Goal: Task Accomplishment & Management: Manage account settings

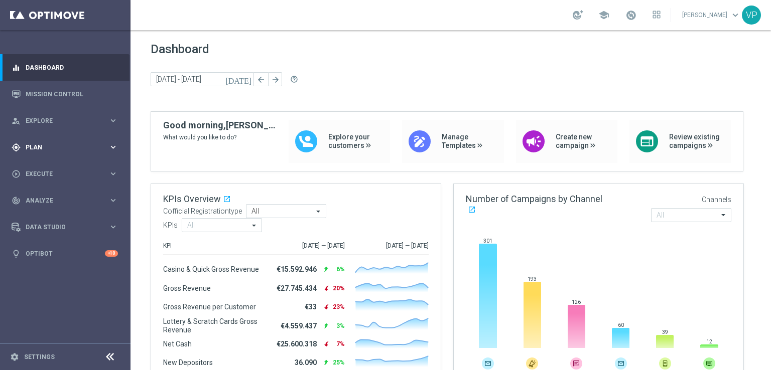
click at [118, 152] on div "gps_fixed Plan keyboard_arrow_right" at bounding box center [64, 147] width 129 height 27
click at [53, 165] on link "Target Groups" at bounding box center [65, 168] width 78 height 8
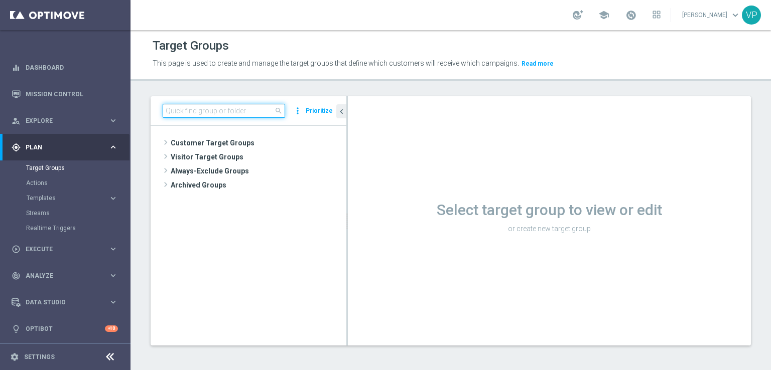
click at [219, 116] on input at bounding box center [224, 111] width 122 height 14
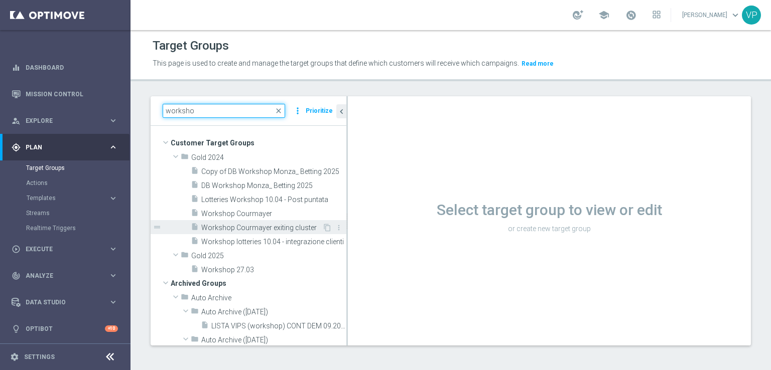
type input "worksho"
click at [293, 228] on span "Workshop Courmayer exiting cluster" at bounding box center [261, 228] width 121 height 9
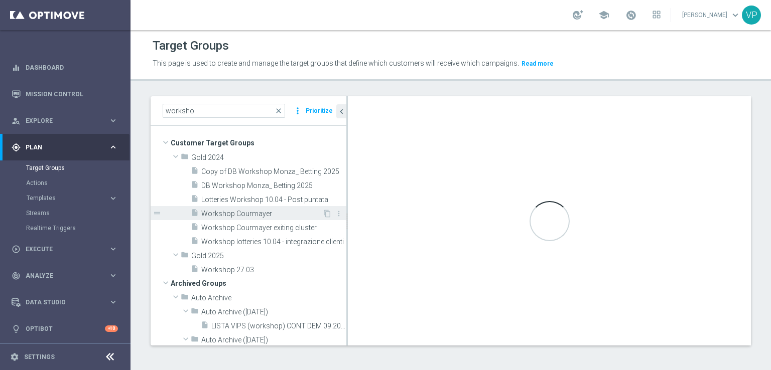
click at [281, 213] on span "Workshop Courmayer" at bounding box center [261, 214] width 121 height 9
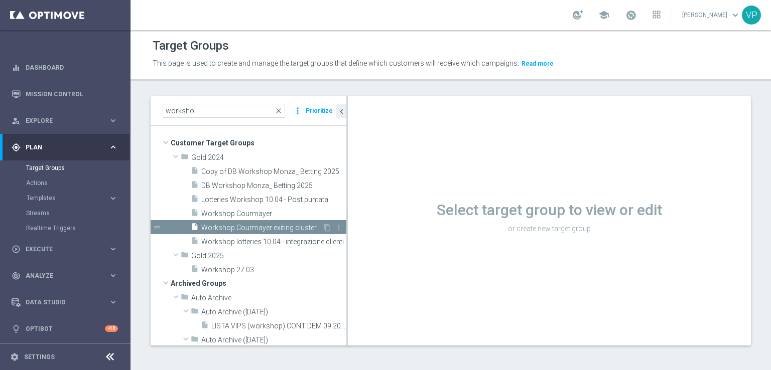
click at [287, 226] on span "Workshop Courmayer exiting cluster" at bounding box center [261, 228] width 121 height 9
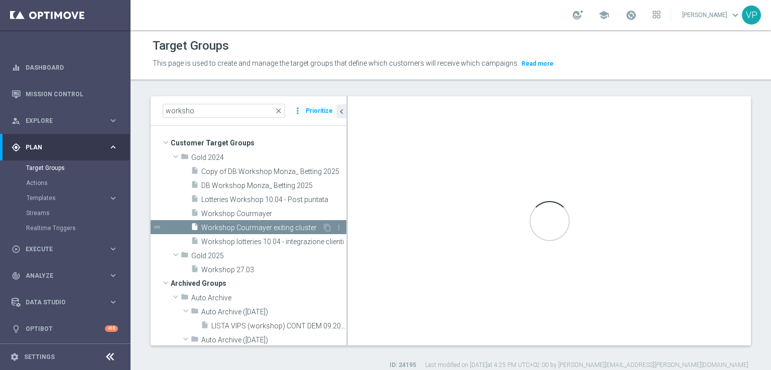
click at [287, 226] on span "Workshop Courmayer exiting cluster" at bounding box center [261, 228] width 121 height 9
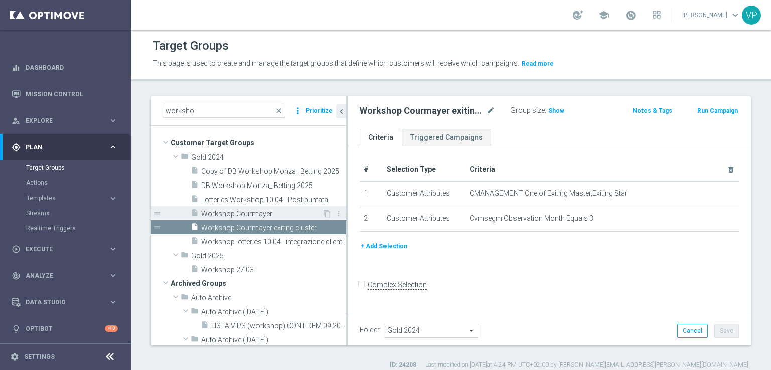
click at [274, 217] on span "Workshop Courmayer" at bounding box center [261, 214] width 121 height 9
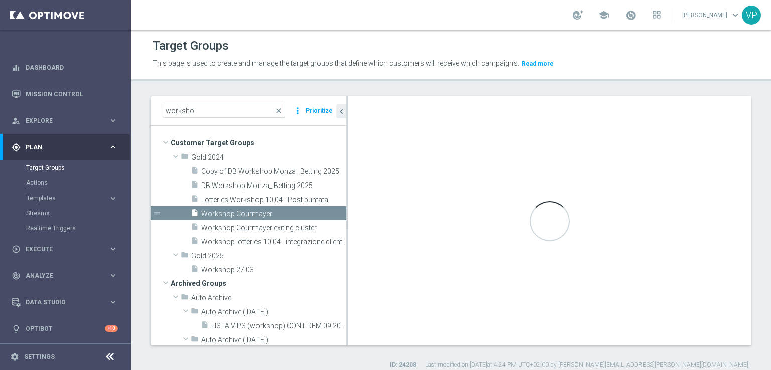
checkbox input "true"
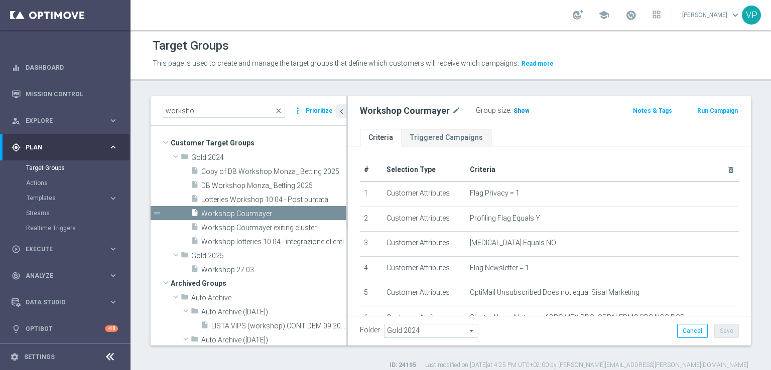
click at [513, 110] on span "Show" at bounding box center [521, 110] width 16 height 7
click at [323, 213] on icon "content_copy" at bounding box center [327, 214] width 8 height 8
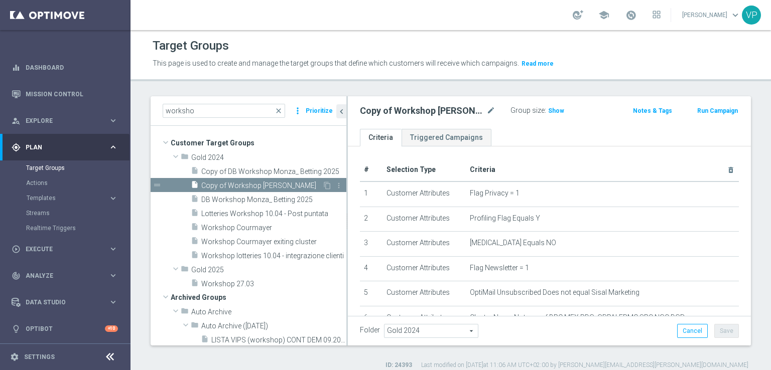
click at [258, 182] on span "Copy of Workshop [PERSON_NAME]" at bounding box center [261, 186] width 121 height 9
click at [428, 110] on h2 "Copy of Workshop [PERSON_NAME]" at bounding box center [422, 111] width 124 height 12
click at [490, 109] on icon "mode_edit" at bounding box center [490, 111] width 9 height 12
click at [467, 114] on input "Copy of Workshop [PERSON_NAME]" at bounding box center [427, 112] width 135 height 14
drag, startPoint x: 387, startPoint y: 112, endPoint x: 357, endPoint y: 111, distance: 30.1
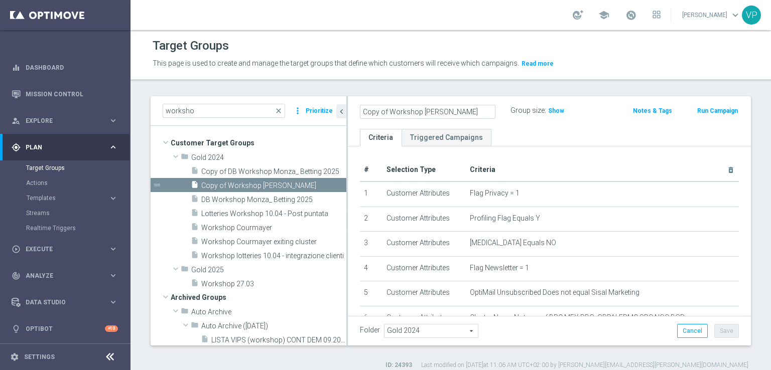
click at [357, 111] on div "Copy of Workshop [PERSON_NAME]" at bounding box center [427, 112] width 151 height 14
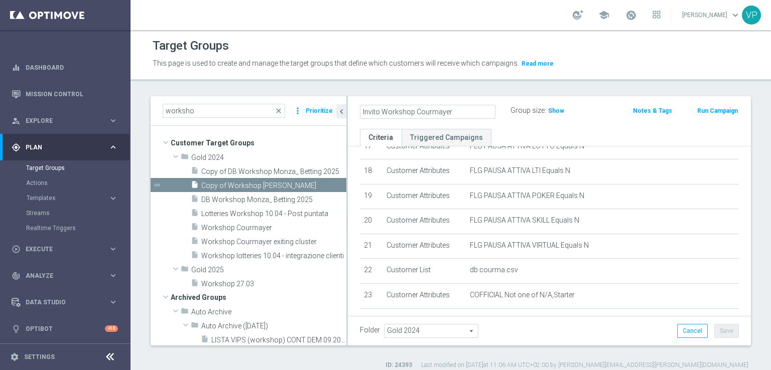
scroll to position [459, 0]
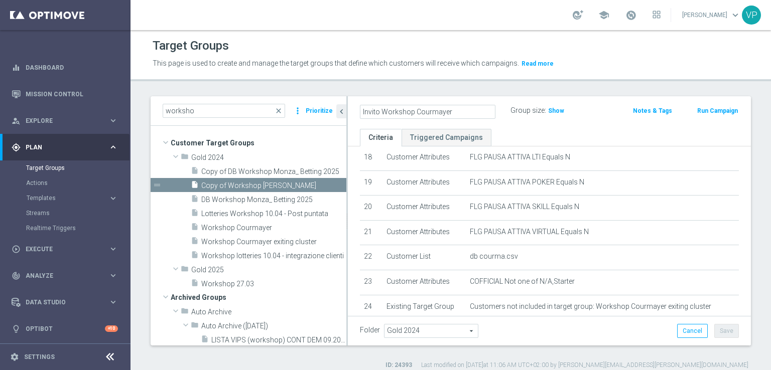
type input "Invito Workshop Courmayer"
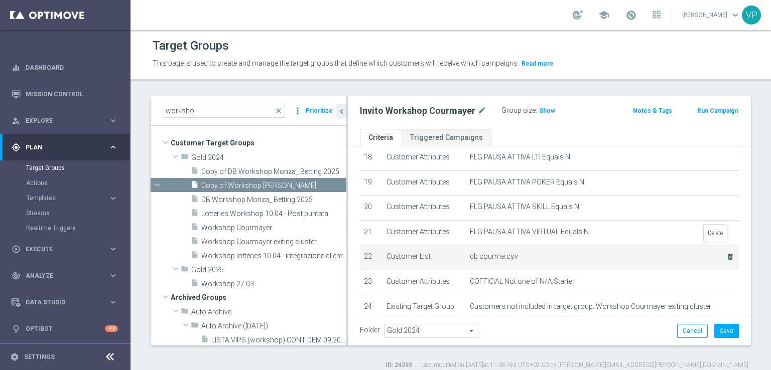
click at [726, 253] on icon "delete_forever" at bounding box center [730, 257] width 8 height 8
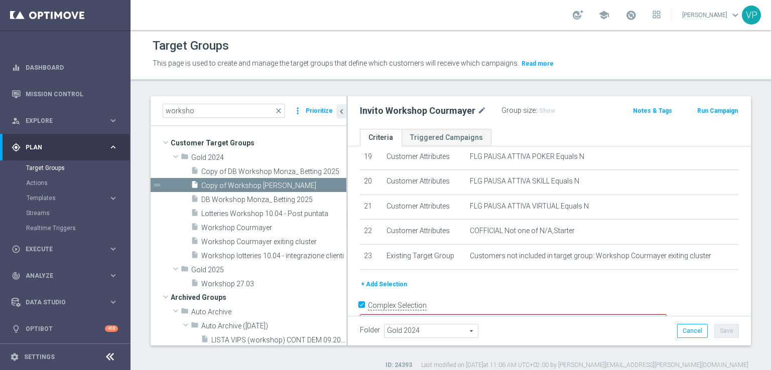
scroll to position [487, 0]
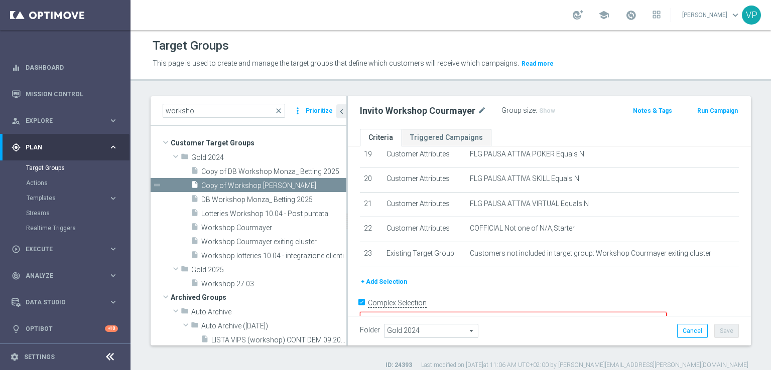
click at [393, 277] on button "+ Add Selection" at bounding box center [384, 282] width 48 height 11
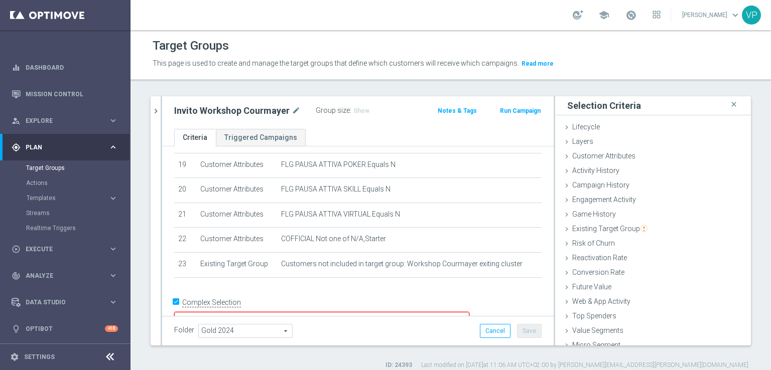
scroll to position [22, 0]
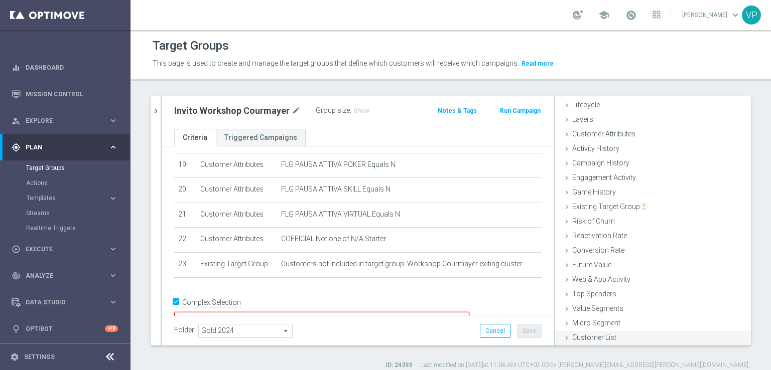
click at [622, 334] on div "Customer List done" at bounding box center [653, 338] width 196 height 15
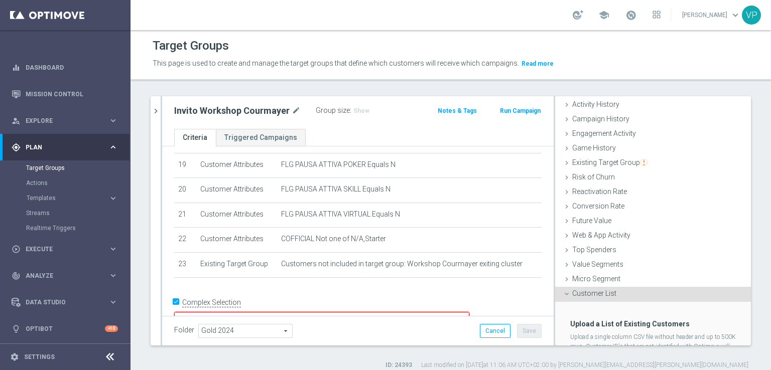
scroll to position [113, 0]
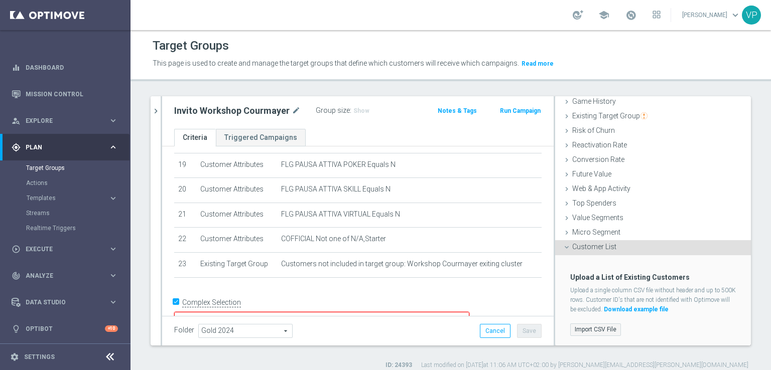
click at [591, 329] on label "Import CSV File" at bounding box center [595, 330] width 51 height 13
click at [0, 0] on input "Import CSV File" at bounding box center [0, 0] width 0 height 0
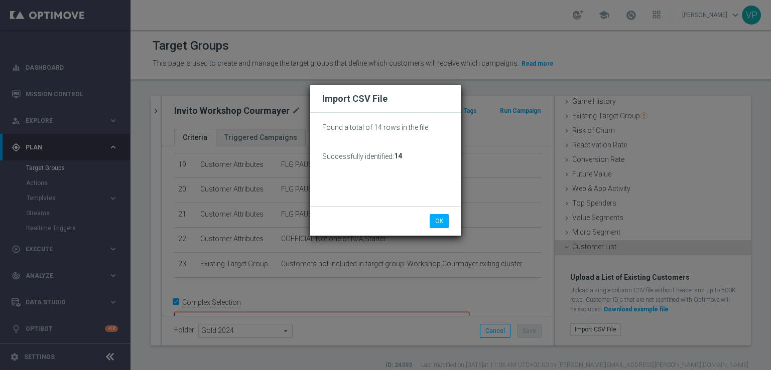
click at [451, 223] on li "OK" at bounding box center [439, 221] width 24 height 14
click at [445, 221] on button "OK" at bounding box center [439, 221] width 19 height 14
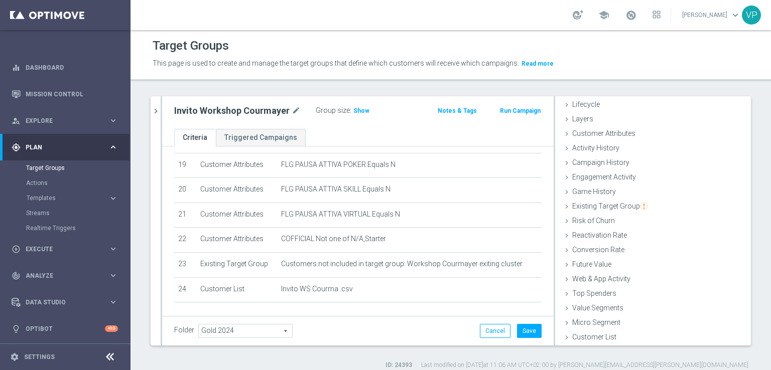
scroll to position [22, 0]
click at [357, 111] on span "Show" at bounding box center [361, 110] width 16 height 7
click at [525, 329] on button "Save" at bounding box center [529, 331] width 25 height 14
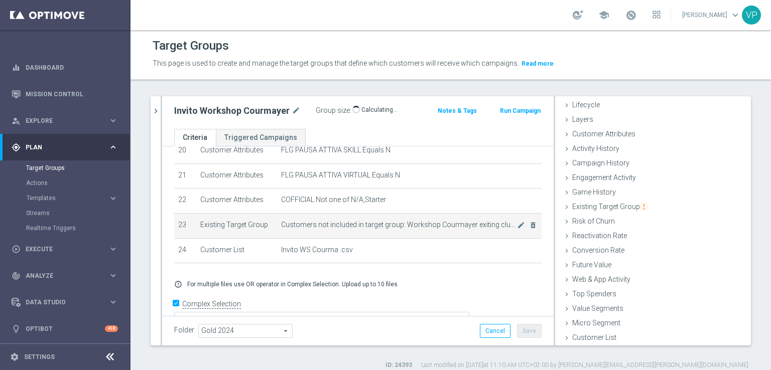
click at [475, 221] on span "Customers not included in target group: Workshop Courmayer exiting cluster" at bounding box center [399, 225] width 236 height 9
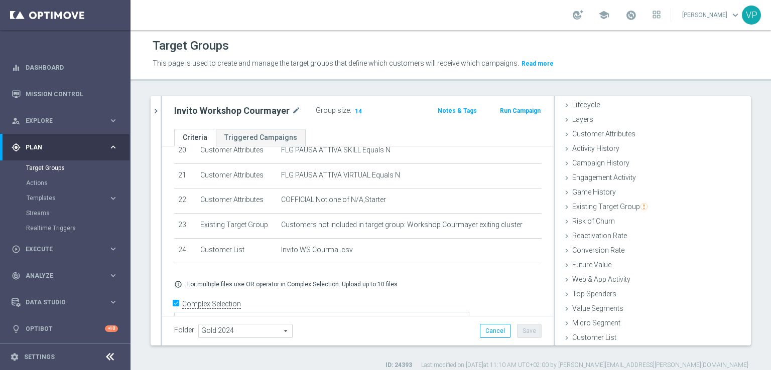
click at [264, 110] on h2 "Invito Workshop Courmayer" at bounding box center [231, 111] width 115 height 12
copy div "Invito Workshop Courmayer"
click at [50, 195] on span "Templates" at bounding box center [63, 198] width 72 height 6
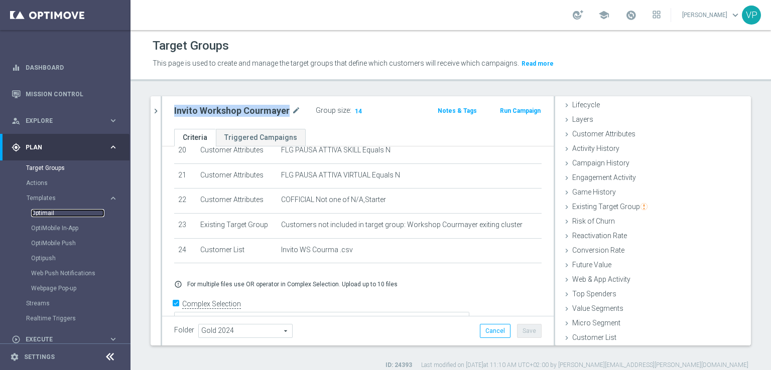
click at [44, 213] on link "Optimail" at bounding box center [67, 213] width 73 height 8
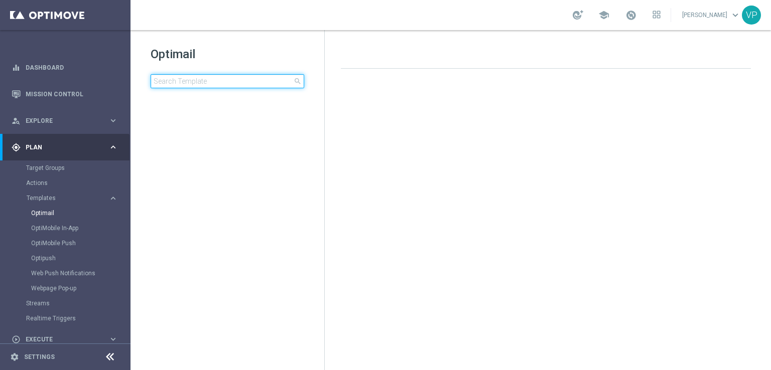
click at [240, 80] on input at bounding box center [228, 81] width 154 height 14
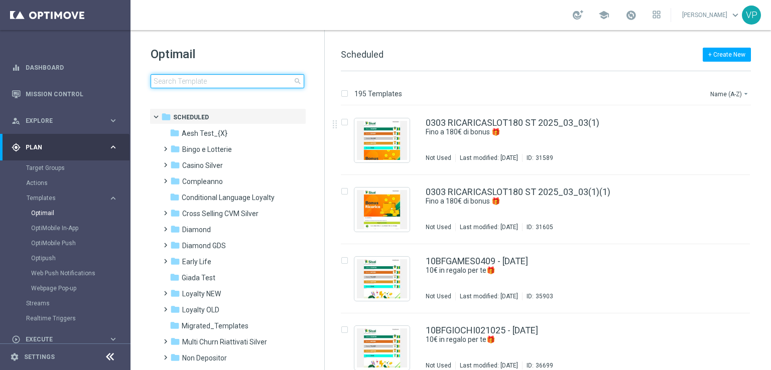
click at [240, 86] on input at bounding box center [228, 81] width 154 height 14
type input "m"
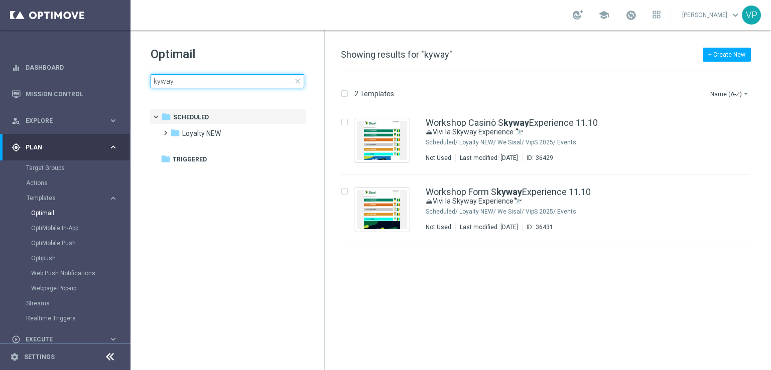
click at [153, 81] on input "kyway" at bounding box center [228, 81] width 154 height 14
type input "skyway"
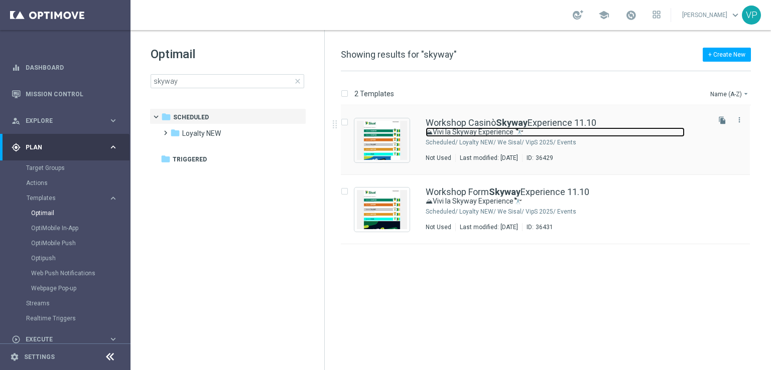
click at [642, 136] on link "⛰Vivi la Skyway Experience 🔭" at bounding box center [555, 132] width 259 height 10
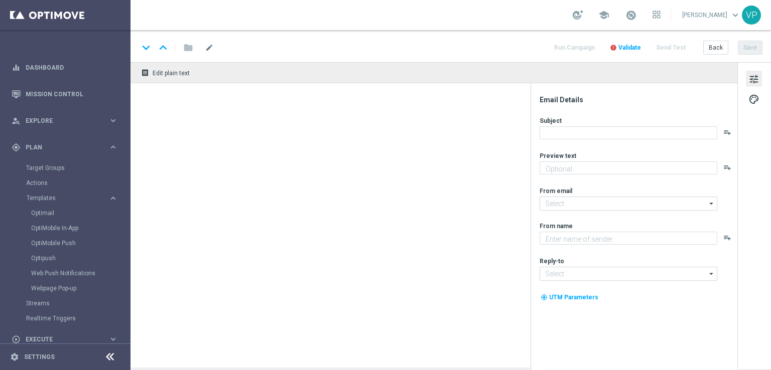
type textarea "Un’esperienza unica tra le vette e l’esclusività Sisal"
type input "[EMAIL_ADDRESS][DOMAIN_NAME]"
type textarea "Sisal"
type input "[EMAIL_ADDRESS][DOMAIN_NAME]"
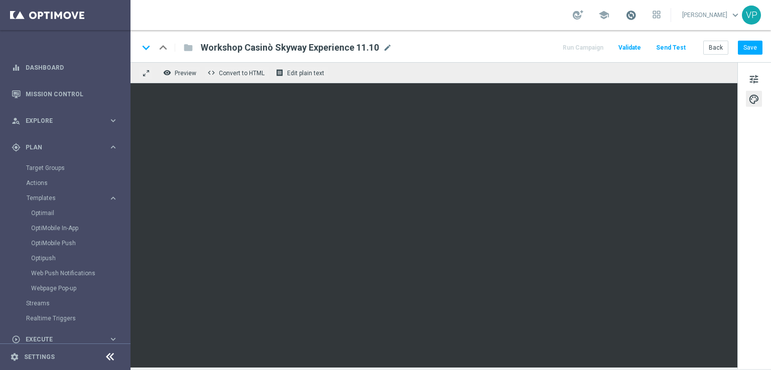
click at [636, 17] on span at bounding box center [630, 15] width 11 height 11
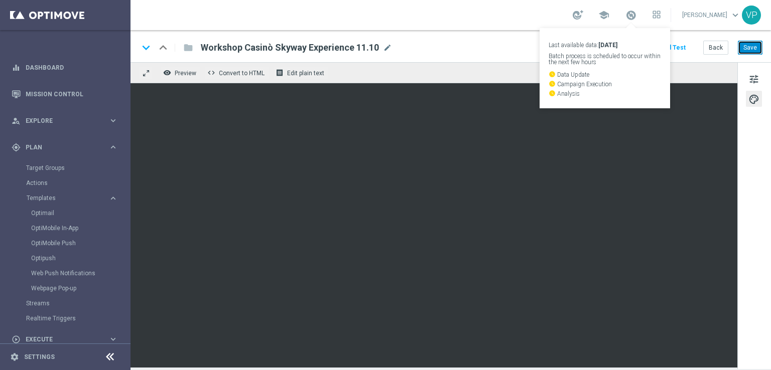
click at [756, 53] on button "Save" at bounding box center [750, 48] width 25 height 14
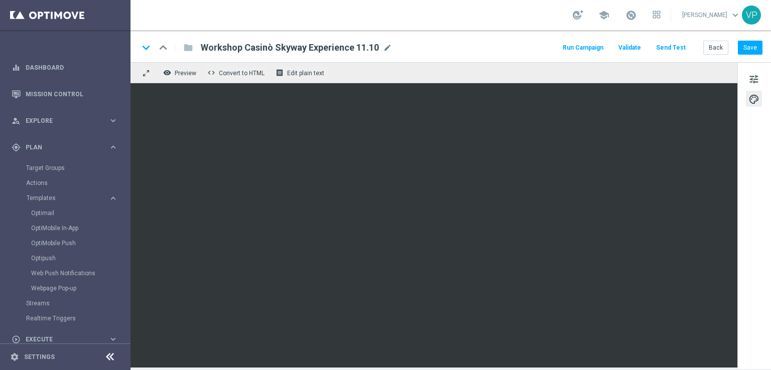
click at [588, 47] on button "Run Campaign" at bounding box center [583, 48] width 44 height 14
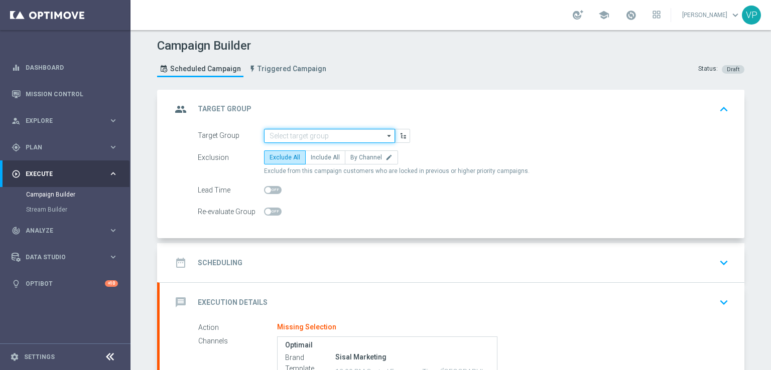
click at [375, 133] on input at bounding box center [329, 136] width 131 height 14
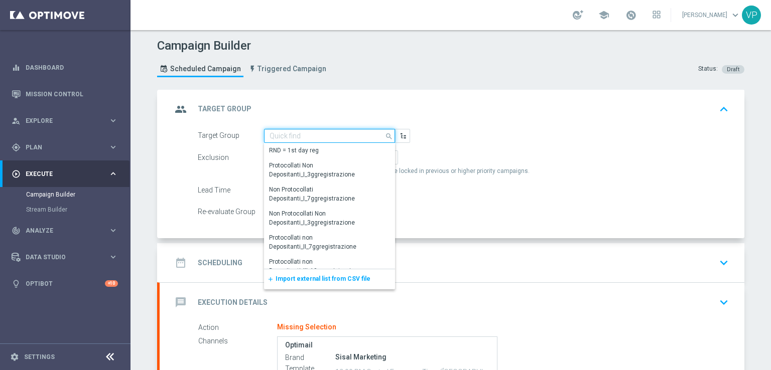
paste input "Invito Workshop Courmayer"
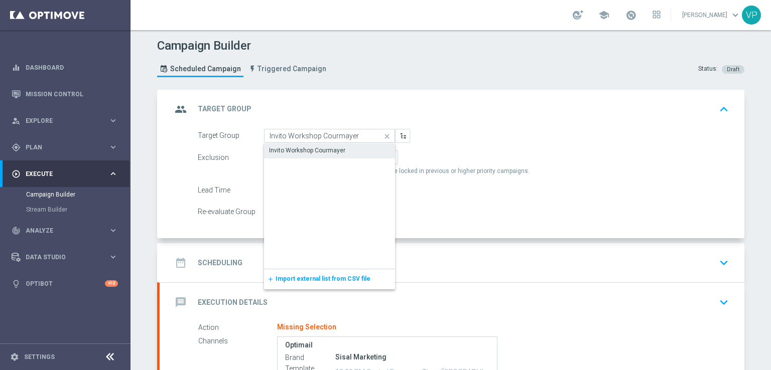
click at [354, 144] on div "Invito Workshop Courmayer" at bounding box center [329, 151] width 131 height 14
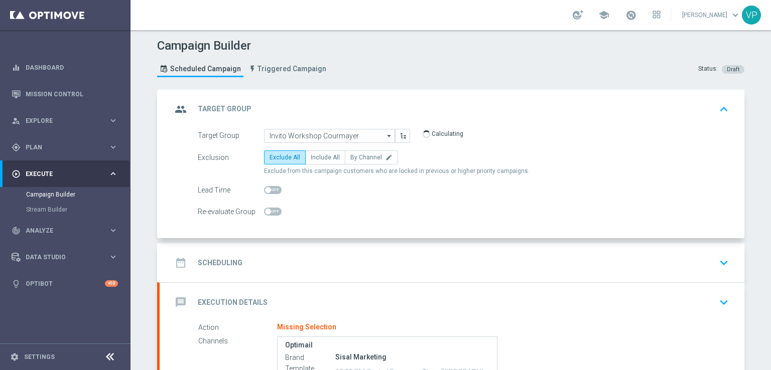
type input "Invito Workshop Courmayer"
click at [311, 156] on span "Include All" at bounding box center [325, 157] width 29 height 7
click at [311, 156] on input "Include All" at bounding box center [314, 159] width 7 height 7
radio input "true"
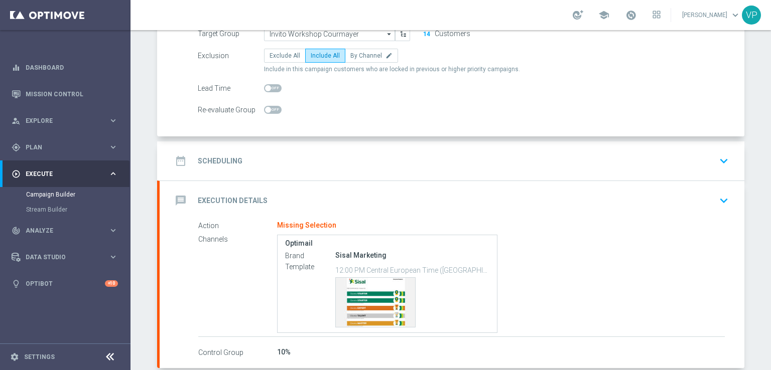
scroll to position [129, 0]
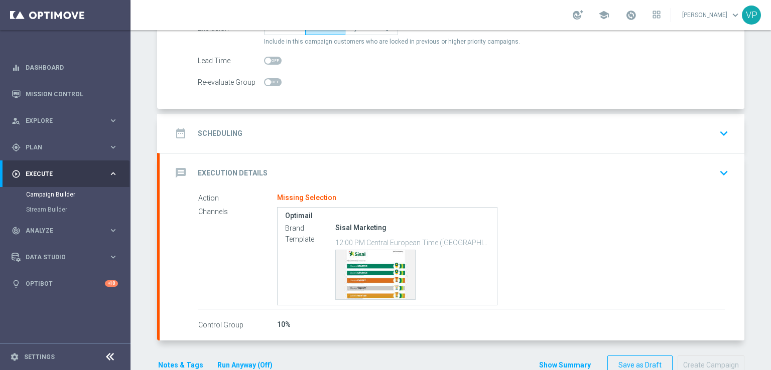
click at [711, 133] on div "date_range Scheduling keyboard_arrow_down" at bounding box center [452, 133] width 561 height 19
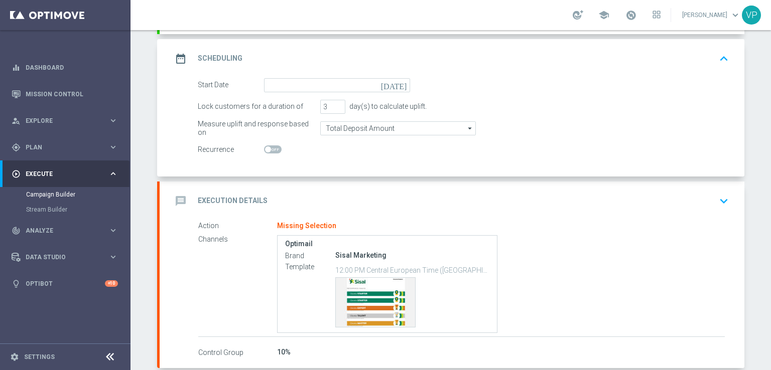
click at [397, 86] on icon "[DATE]" at bounding box center [396, 83] width 30 height 11
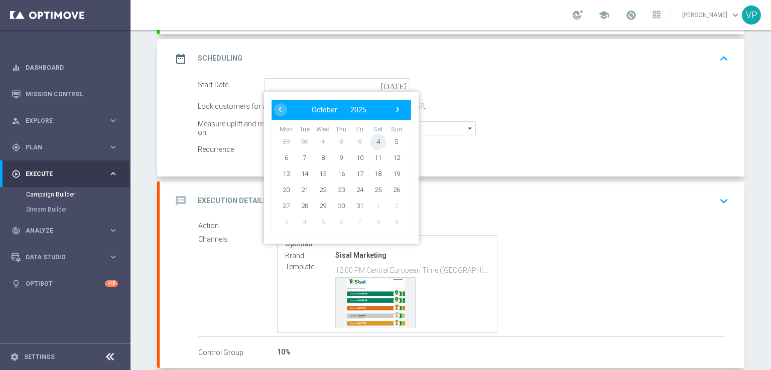
click at [370, 140] on span "4" at bounding box center [378, 141] width 16 height 16
type input "[DATE]"
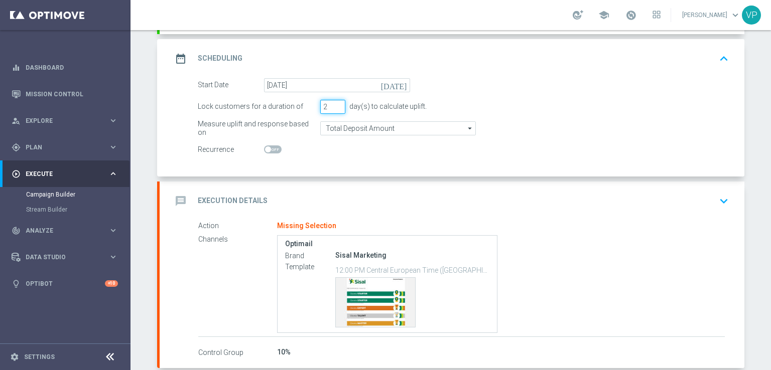
click at [335, 108] on input "2" at bounding box center [332, 107] width 25 height 14
type input "1"
click at [335, 108] on input "1" at bounding box center [332, 107] width 25 height 14
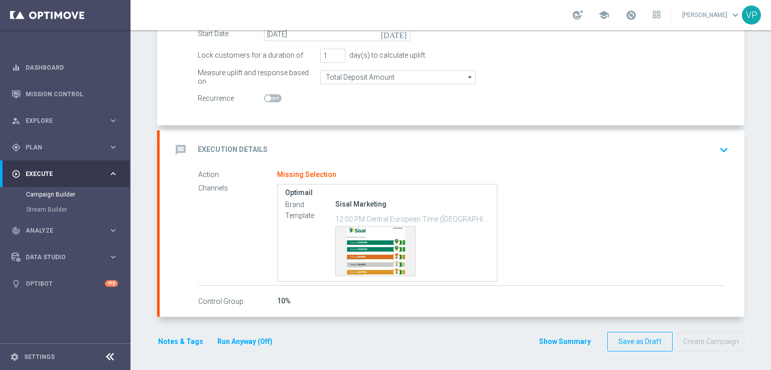
click at [717, 148] on icon "keyboard_arrow_down" at bounding box center [723, 150] width 15 height 15
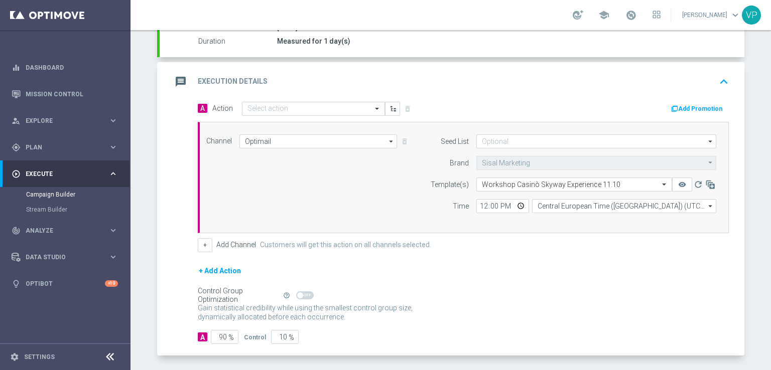
scroll to position [170, 0]
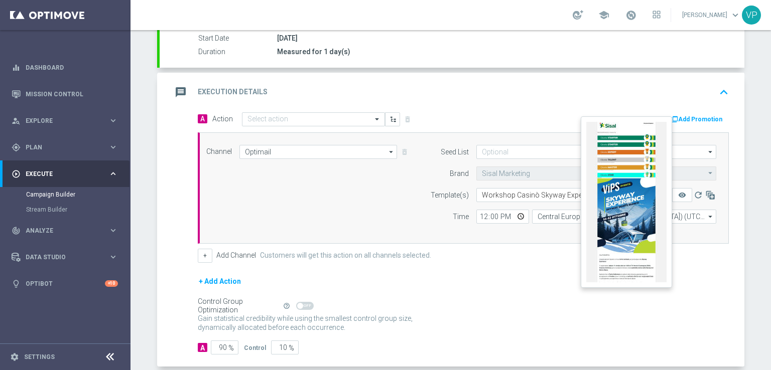
click at [675, 197] on button "remove_red_eye" at bounding box center [682, 195] width 20 height 14
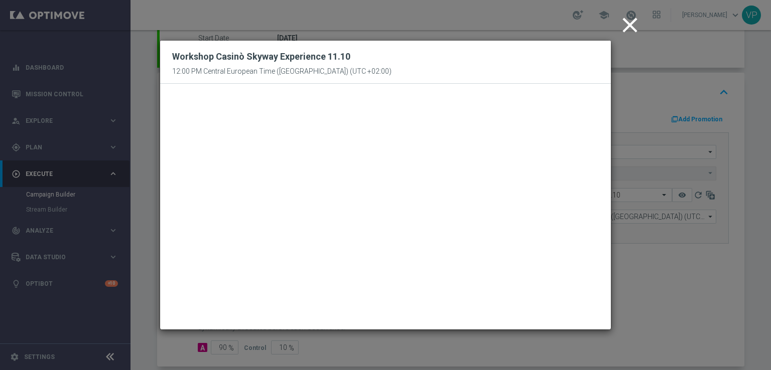
click at [631, 24] on icon "close" at bounding box center [629, 25] width 25 height 25
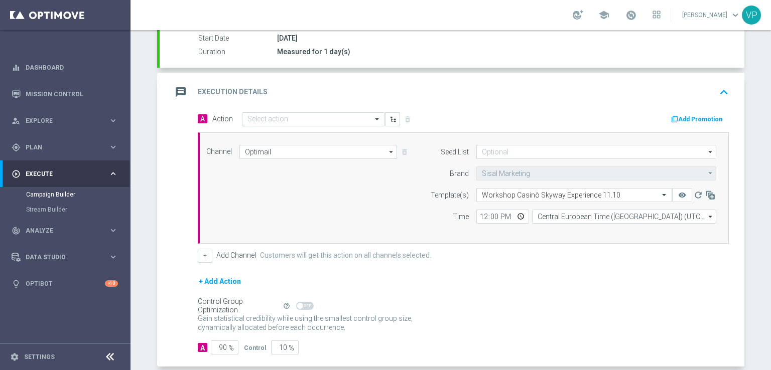
scroll to position [219, 0]
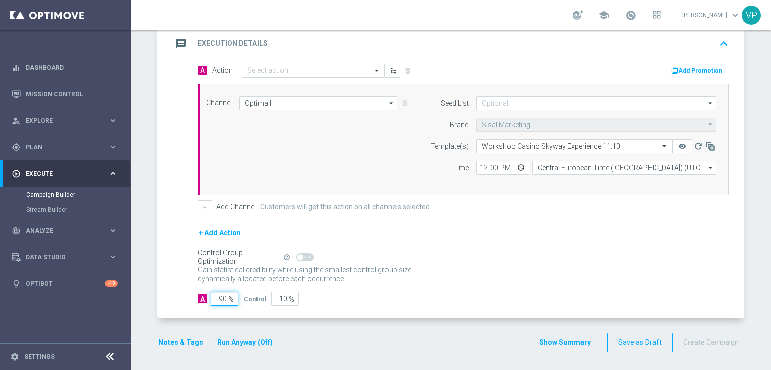
click at [217, 295] on input "90" at bounding box center [225, 299] width 28 height 14
click at [220, 296] on input "90" at bounding box center [225, 299] width 28 height 14
type input "0"
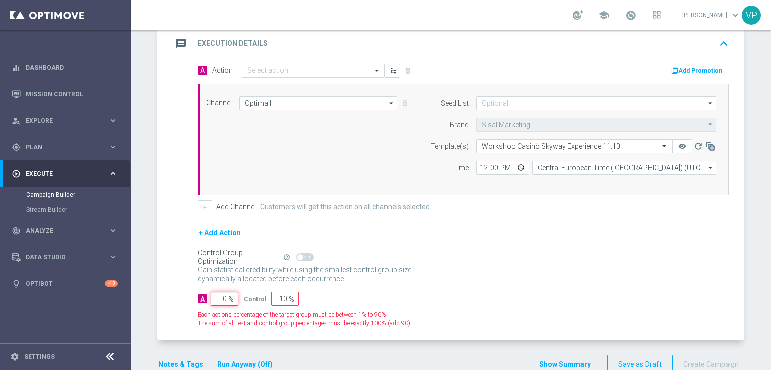
type input "100"
type input "10"
type input "90"
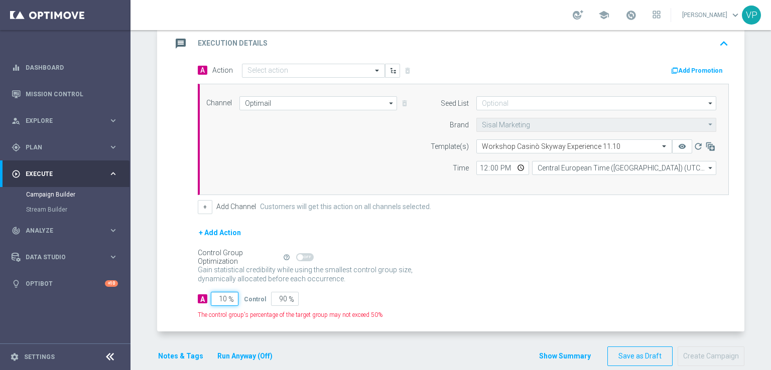
type input "100"
type input "0"
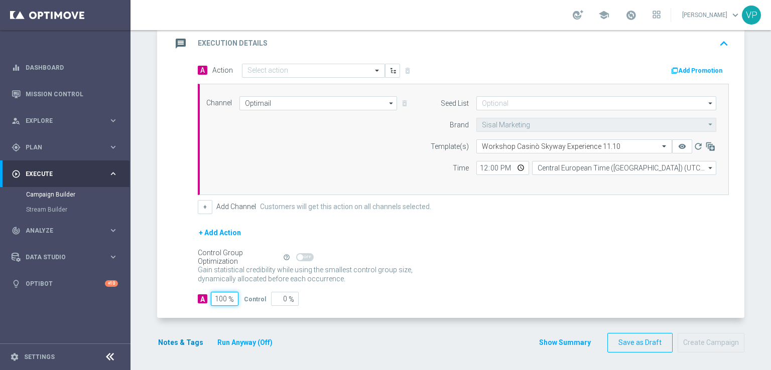
type input "100"
click at [191, 344] on button "Notes & Tags" at bounding box center [180, 343] width 47 height 13
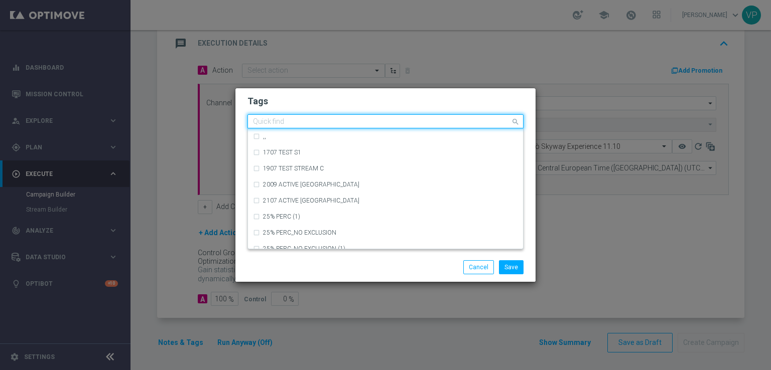
click at [429, 121] on input "text" at bounding box center [381, 122] width 257 height 9
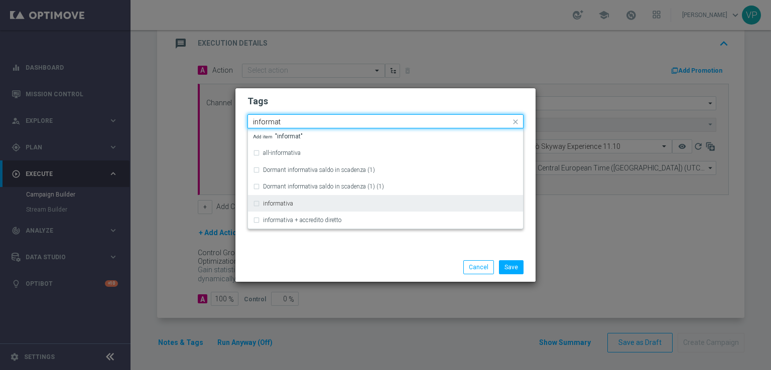
click at [349, 201] on div "informativa" at bounding box center [390, 204] width 255 height 6
type input "informat"
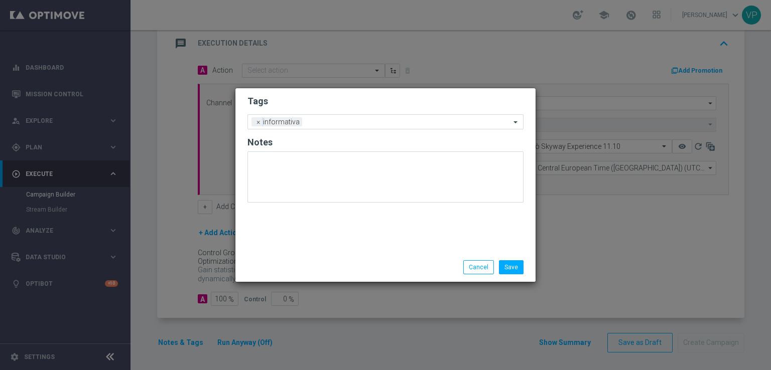
click at [346, 269] on div "Save Cancel" at bounding box center [434, 267] width 194 height 14
click at [392, 120] on input "text" at bounding box center [408, 122] width 204 height 9
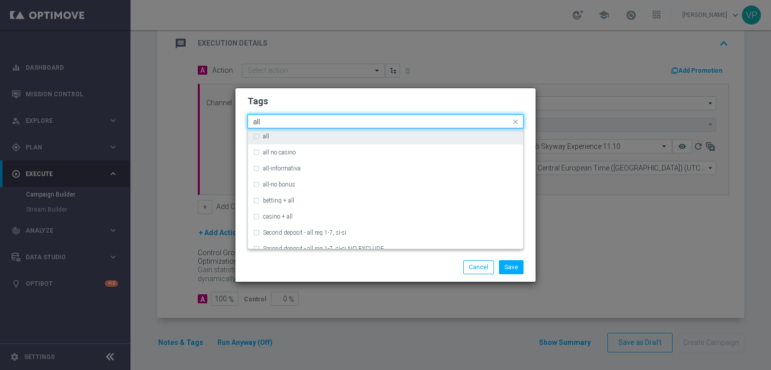
click at [389, 141] on div "all" at bounding box center [385, 136] width 265 height 16
type input "all"
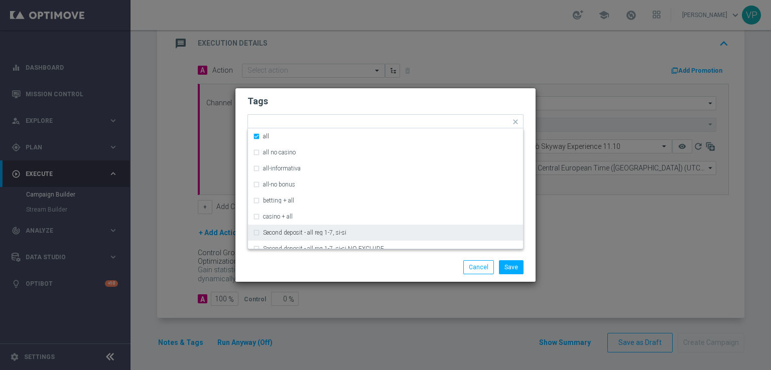
click at [363, 291] on modal-container "Tags Quick find × informativa × all all all no casino all-informativa all-no bo…" at bounding box center [385, 185] width 771 height 370
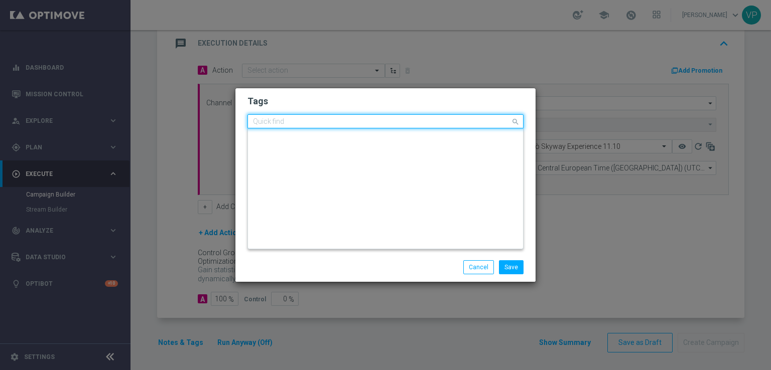
click at [436, 122] on input "text" at bounding box center [381, 122] width 257 height 9
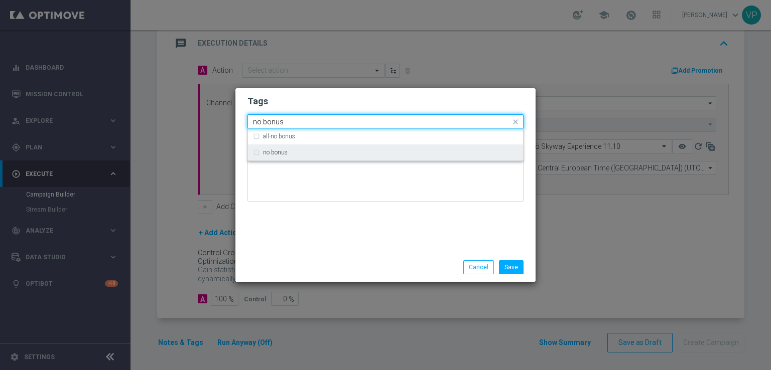
click at [433, 156] on div "no bonus" at bounding box center [385, 153] width 265 height 16
type input "no bonus"
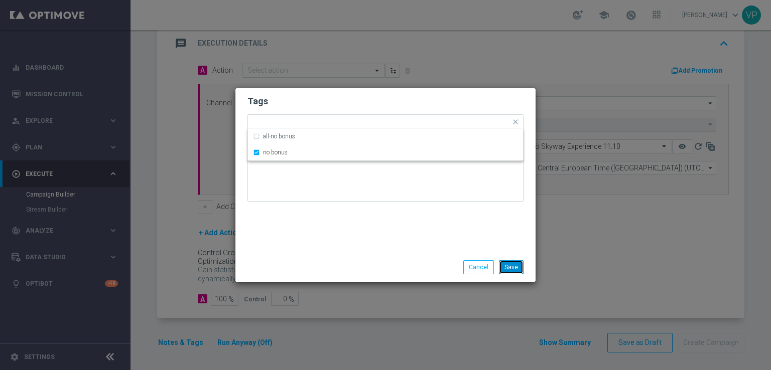
click at [518, 263] on button "Save" at bounding box center [511, 267] width 25 height 14
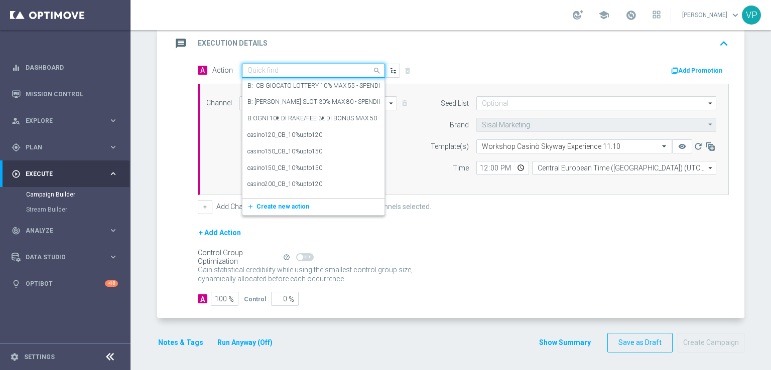
click at [355, 70] on div at bounding box center [313, 71] width 142 height 9
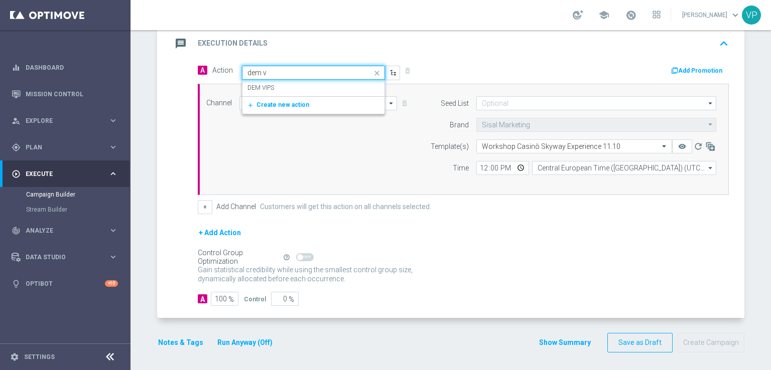
type input "dem vi"
click at [348, 92] on div "DEM VIPS edit" at bounding box center [313, 88] width 132 height 17
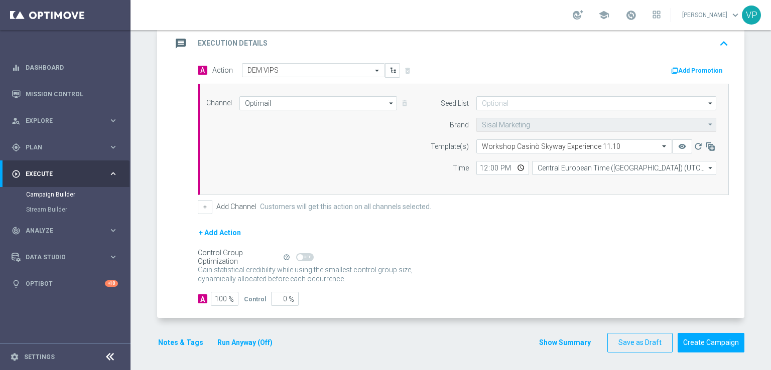
click at [451, 240] on div "+ Add Action" at bounding box center [463, 239] width 531 height 25
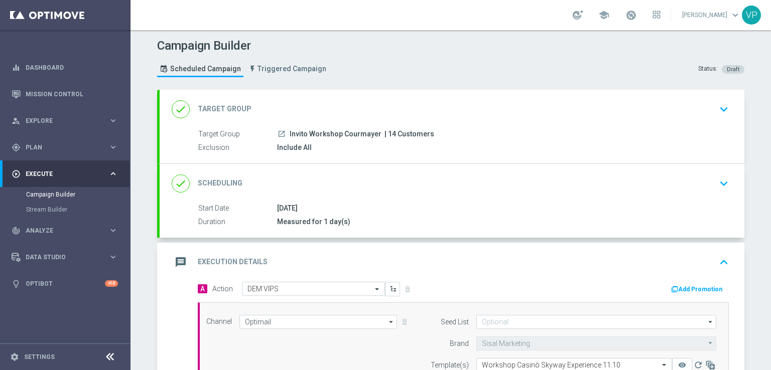
scroll to position [219, 0]
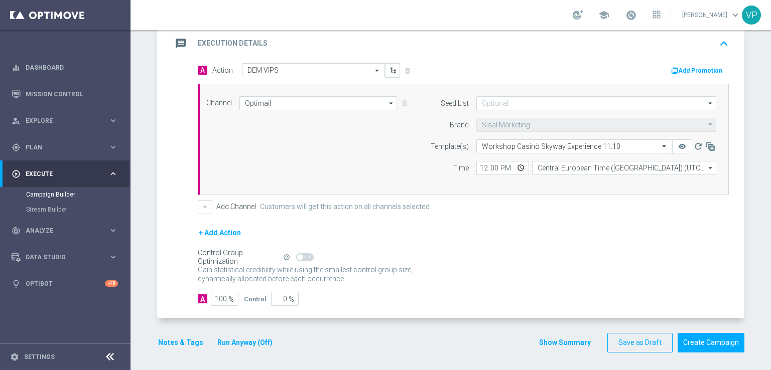
click at [720, 47] on icon "keyboard_arrow_up" at bounding box center [723, 43] width 15 height 15
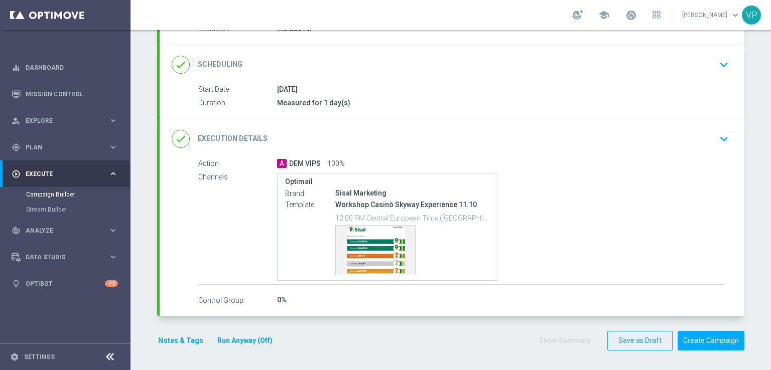
scroll to position [118, 0]
click at [706, 333] on button "Create Campaign" at bounding box center [710, 342] width 67 height 20
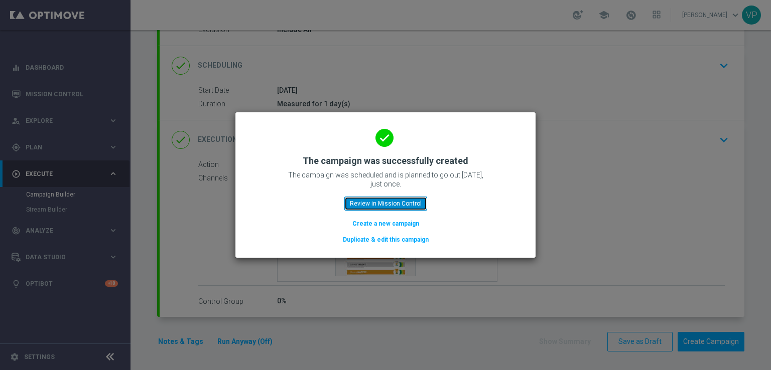
click at [413, 201] on button "Review in Mission Control" at bounding box center [385, 204] width 83 height 14
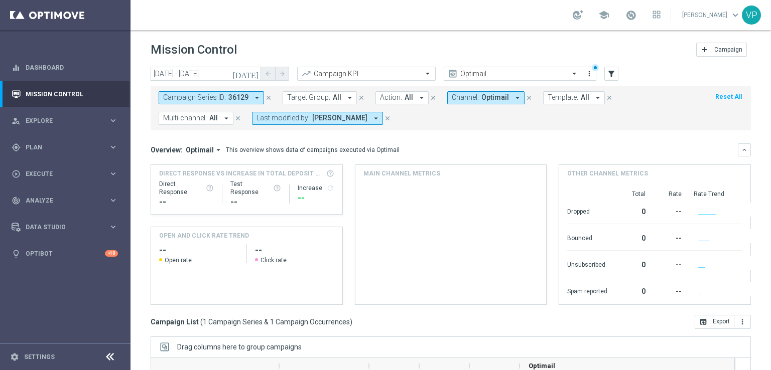
scroll to position [152, 0]
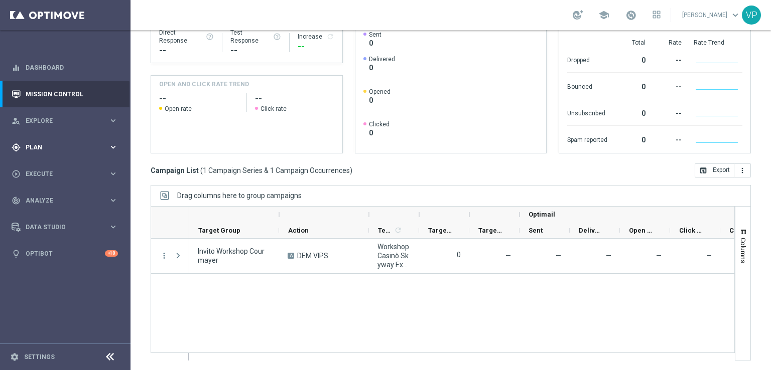
click at [32, 149] on span "Plan" at bounding box center [67, 148] width 83 height 6
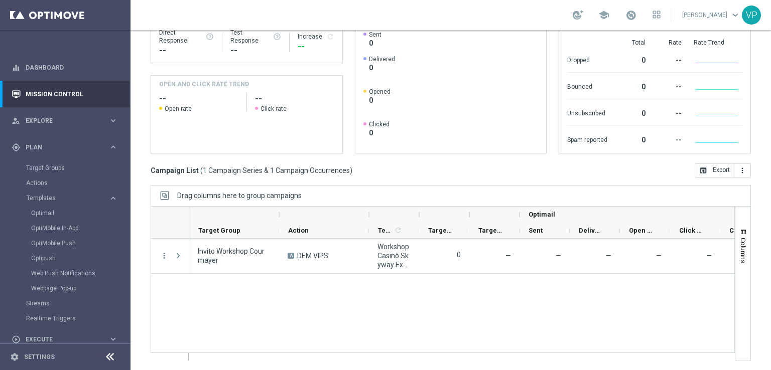
click at [43, 162] on div "Target Groups" at bounding box center [77, 168] width 103 height 15
click at [45, 173] on div "Target Groups" at bounding box center [77, 168] width 103 height 15
click at [52, 166] on link "Target Groups" at bounding box center [65, 168] width 78 height 8
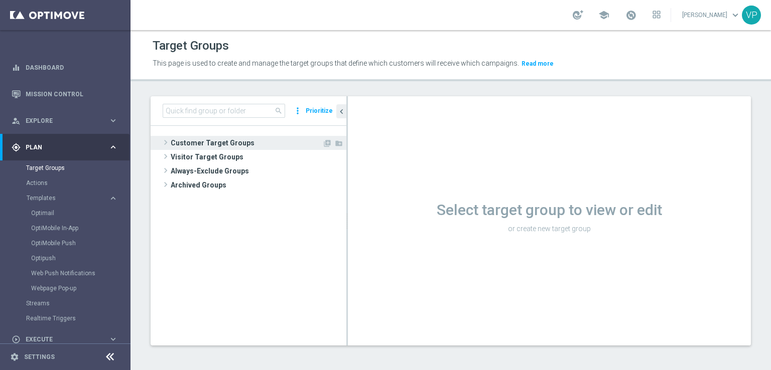
click at [209, 146] on span "Customer Target Groups" at bounding box center [247, 143] width 152 height 14
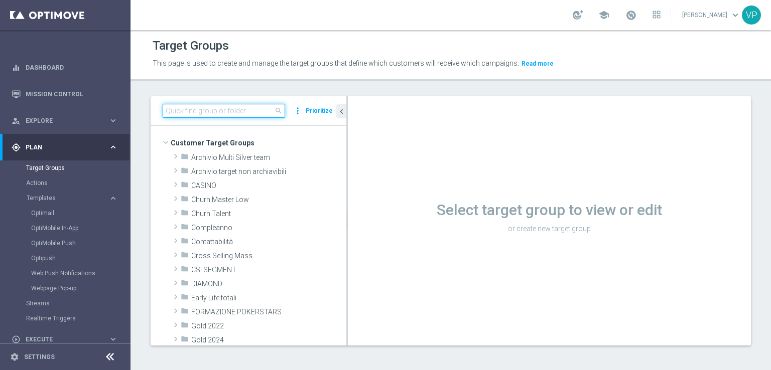
click at [219, 111] on input at bounding box center [224, 111] width 122 height 14
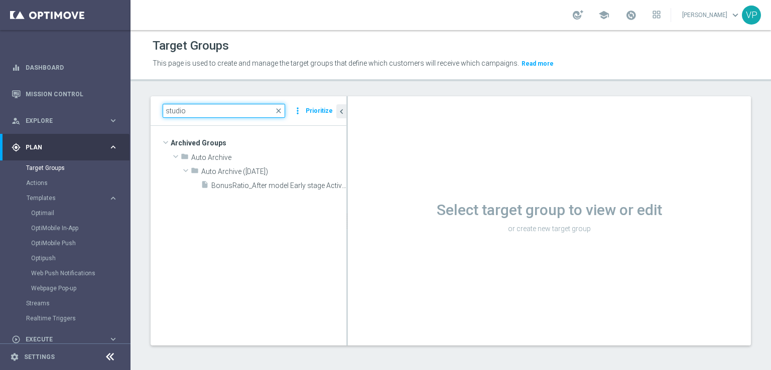
type input "studio"
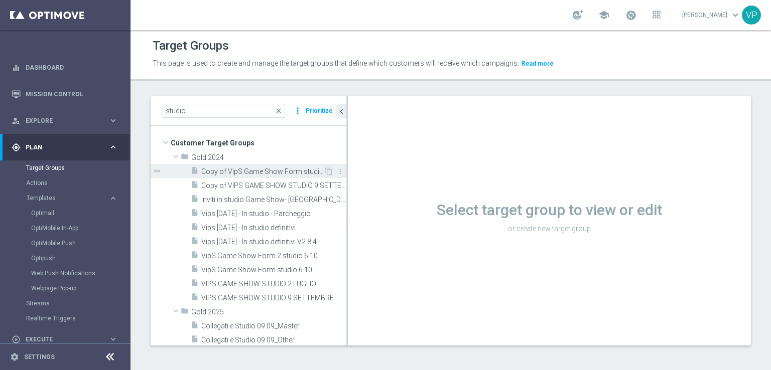
click at [255, 174] on span "Copy of VipS Game Show Form studio 6.10" at bounding box center [262, 172] width 122 height 9
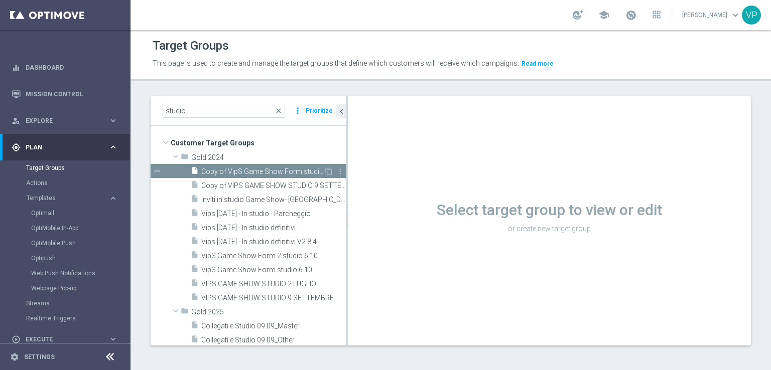
click at [290, 171] on span "Copy of VipS Game Show Form studio 6.10" at bounding box center [262, 172] width 122 height 9
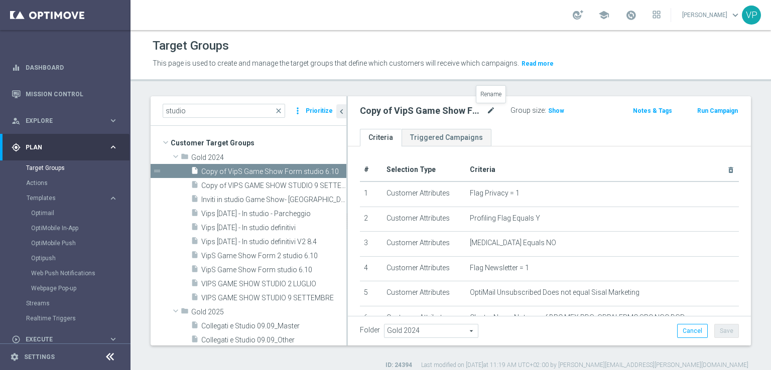
click at [488, 111] on icon "mode_edit" at bounding box center [490, 111] width 9 height 12
click at [425, 111] on input "Copy of VipS Game Show Form studio 6.10" at bounding box center [427, 112] width 135 height 14
drag, startPoint x: 385, startPoint y: 108, endPoint x: 306, endPoint y: 107, distance: 79.8
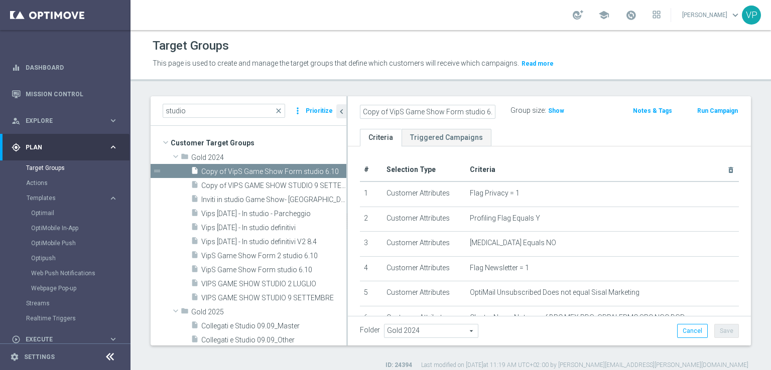
click at [306, 107] on as-split "studio close more_vert Prioritize Customer Target Groups library_add create_new…" at bounding box center [451, 220] width 600 height 249
click at [463, 114] on input "VipS Game Show Form studio 6.10" at bounding box center [427, 112] width 135 height 14
click at [476, 112] on input "VipS Game Show Form studio 6.10" at bounding box center [427, 112] width 135 height 14
click at [428, 108] on input "VipS Game Show Form studio 6.10" at bounding box center [427, 112] width 135 height 14
click at [428, 112] on input "VipS Game Show Fom studio 6.10" at bounding box center [427, 112] width 135 height 14
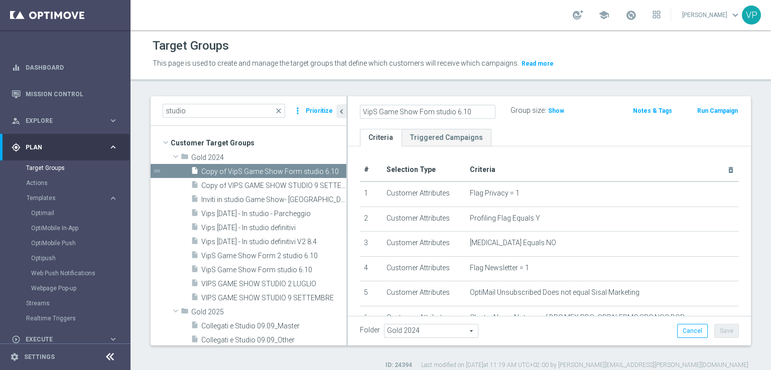
click at [428, 112] on input "VipS Game Show Fom studio 6.10" at bounding box center [427, 112] width 135 height 14
type input "VipS Game Show Invito studio 6.10"
click at [598, 147] on div "# Selection Type Criteria delete_forever 1 Customer Attributes Flag Privacy = 1…" at bounding box center [549, 359] width 403 height 424
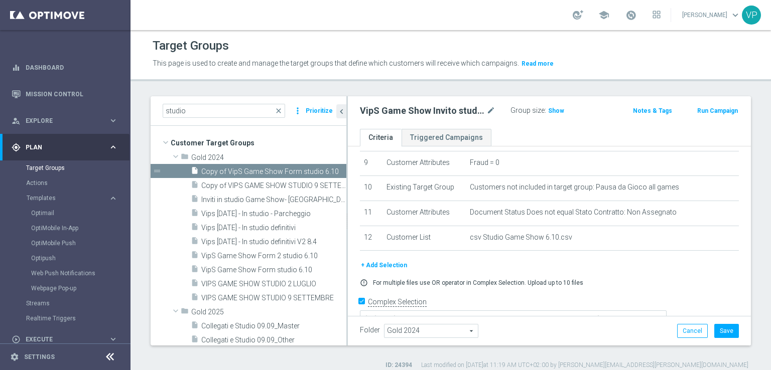
scroll to position [231, 0]
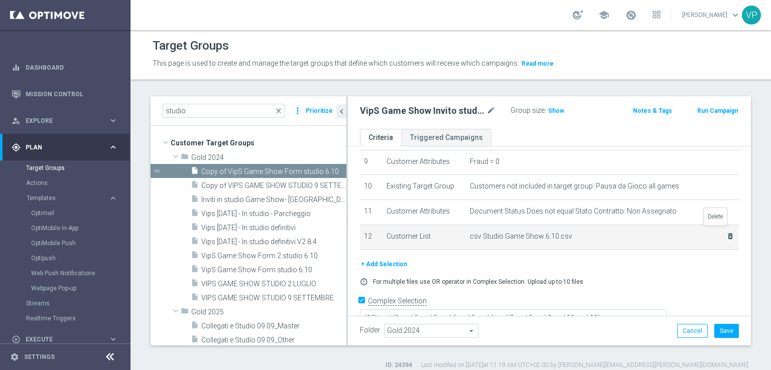
click at [726, 232] on icon "delete_forever" at bounding box center [730, 236] width 8 height 8
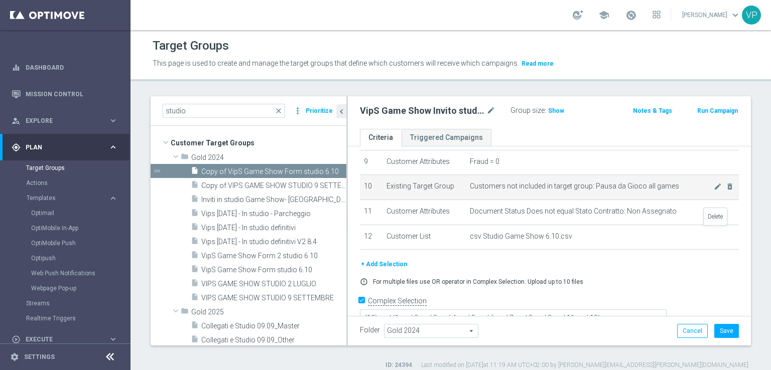
scroll to position [193, 0]
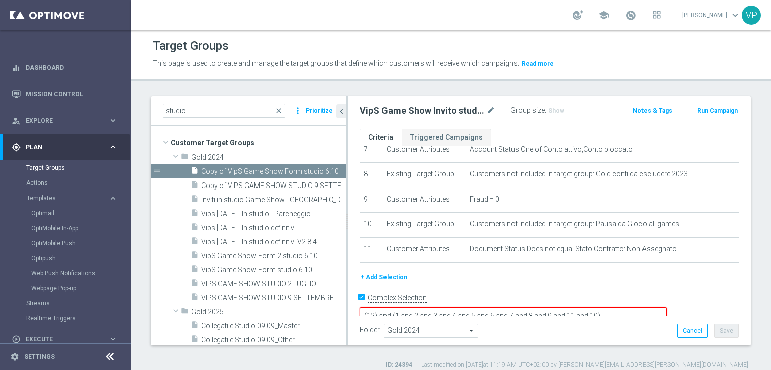
click at [396, 273] on button "+ Add Selection" at bounding box center [384, 277] width 48 height 11
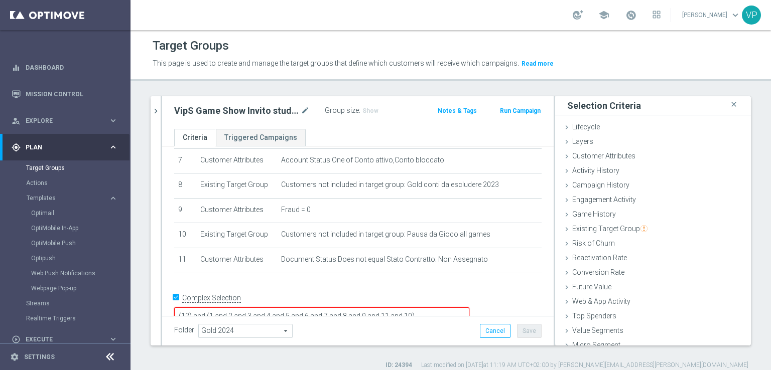
scroll to position [22, 0]
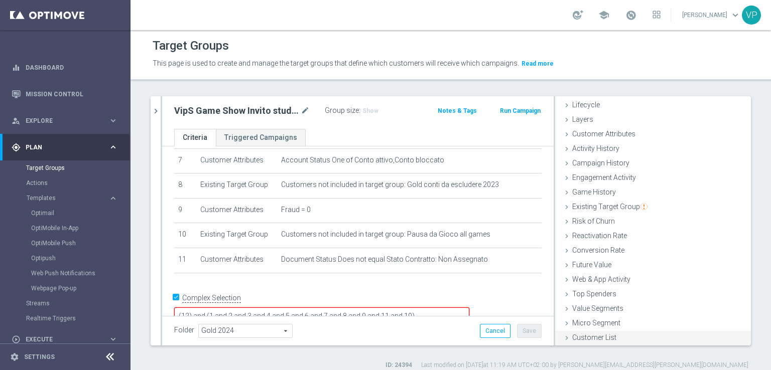
click at [575, 336] on span "Customer List" at bounding box center [594, 338] width 44 height 8
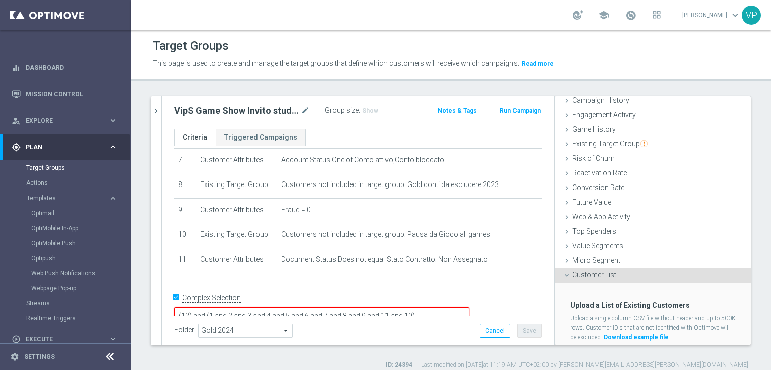
scroll to position [113, 0]
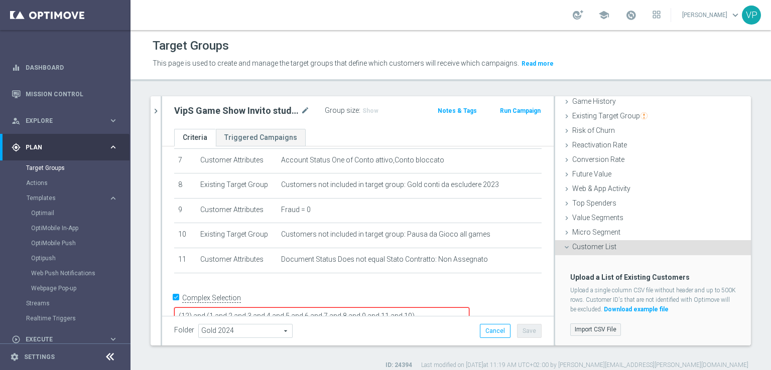
click at [588, 324] on label "Import CSV File" at bounding box center [595, 330] width 51 height 13
click at [0, 0] on input "Import CSV File" at bounding box center [0, 0] width 0 height 0
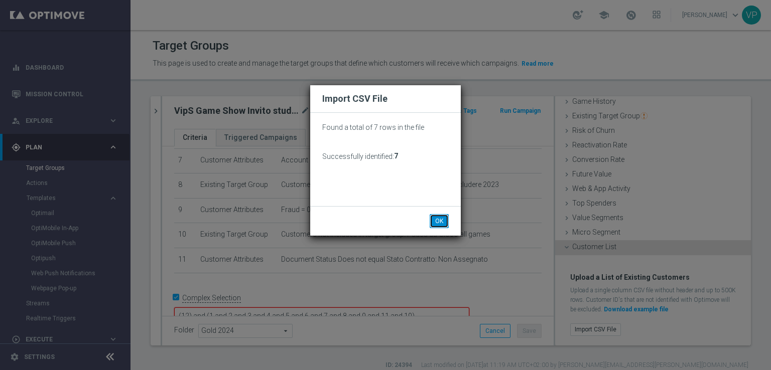
click at [440, 217] on button "OK" at bounding box center [439, 221] width 19 height 14
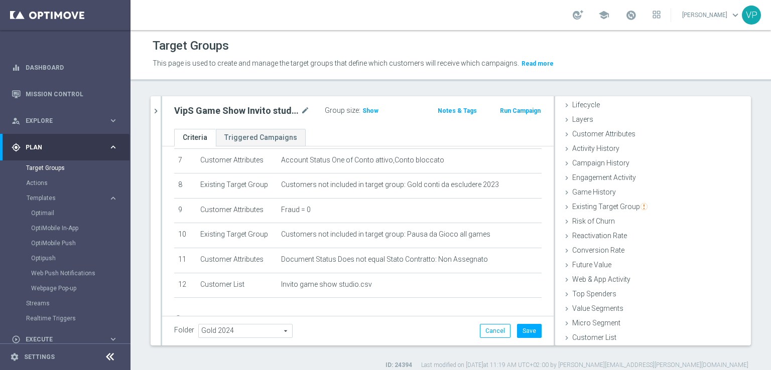
scroll to position [222, 0]
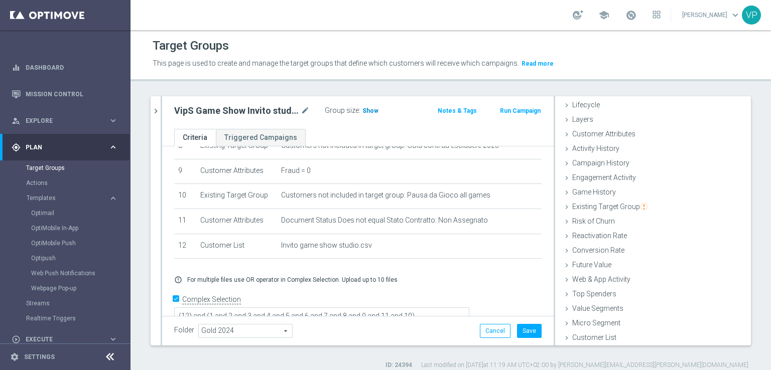
click at [368, 112] on span "Show" at bounding box center [370, 110] width 16 height 7
click at [270, 108] on h2 "VipS Game Show Invito studio 6.10" at bounding box center [236, 111] width 124 height 12
copy div "VipS Game Show Invito studio 6.10"
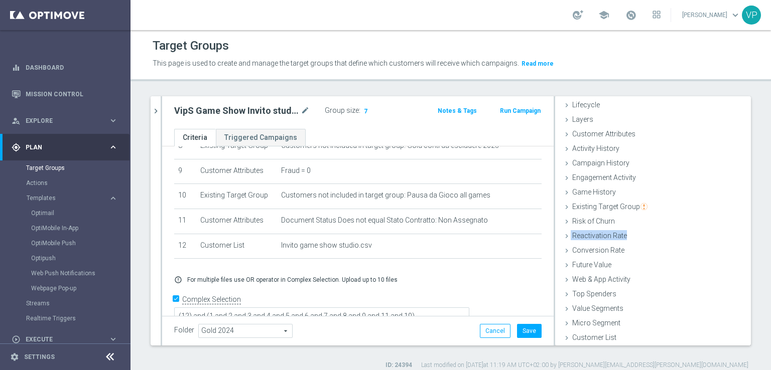
drag, startPoint x: 715, startPoint y: 229, endPoint x: 770, endPoint y: 223, distance: 56.0
click at [770, 223] on div "Target Groups This page is used to create and manage the target groups that def…" at bounding box center [450, 200] width 640 height 340
click at [520, 331] on button "Save" at bounding box center [529, 331] width 25 height 14
click at [51, 213] on link "Optimail" at bounding box center [67, 213] width 73 height 8
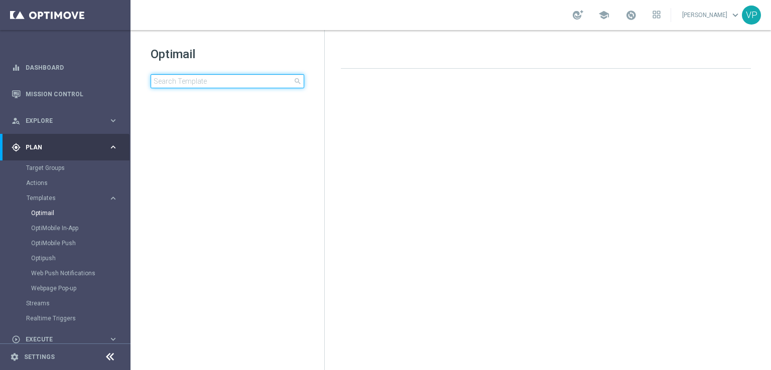
click at [211, 79] on input at bounding box center [228, 81] width 154 height 14
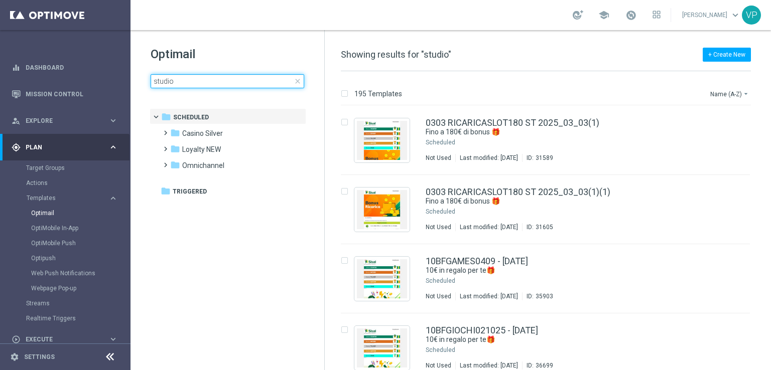
type input "studio"
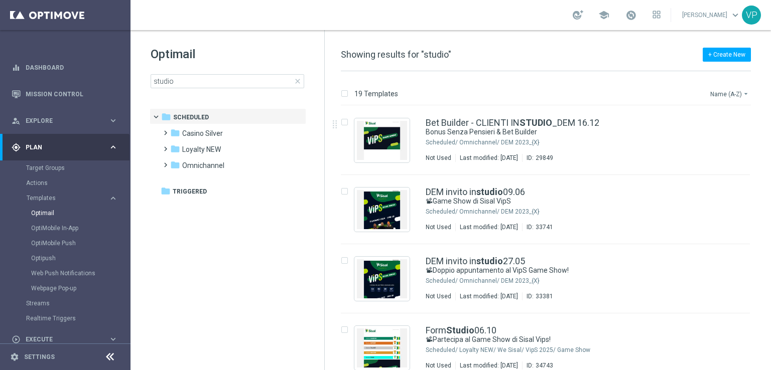
click at [725, 88] on button "Name (A-Z) arrow_drop_down" at bounding box center [730, 94] width 42 height 12
click at [726, 137] on span "Date Modified (Newest)" at bounding box center [711, 138] width 67 height 7
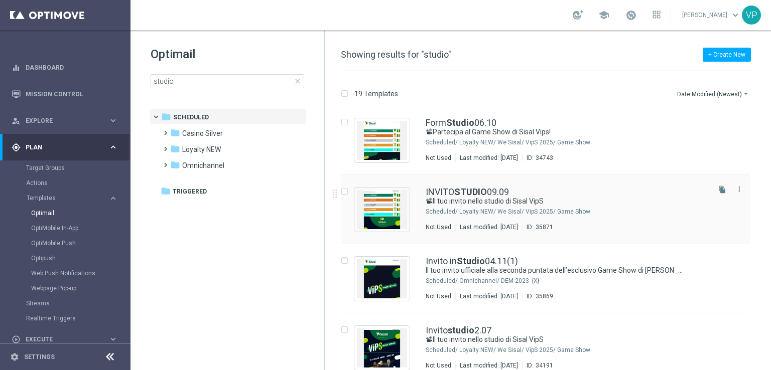
click at [667, 213] on div "Loyalty NEW/ We Sisal/ VipS 2025/ Game Show" at bounding box center [583, 212] width 248 height 8
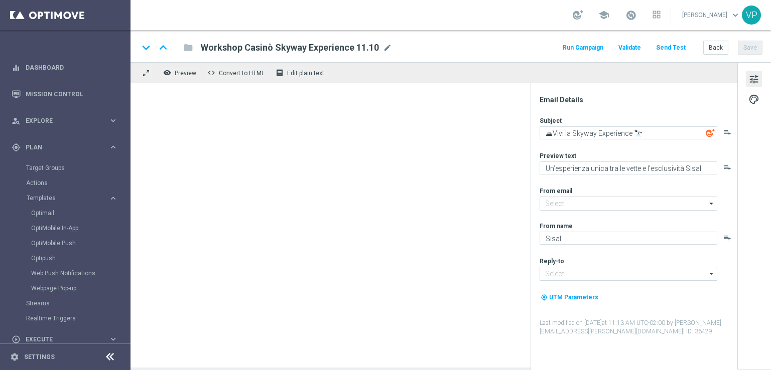
type input "[EMAIL_ADDRESS][DOMAIN_NAME]"
type textarea "📽Il tuo invito nello studio di Sisal VipS"
type textarea "Ti aspettiamo in studio a [GEOGRAPHIC_DATA]"
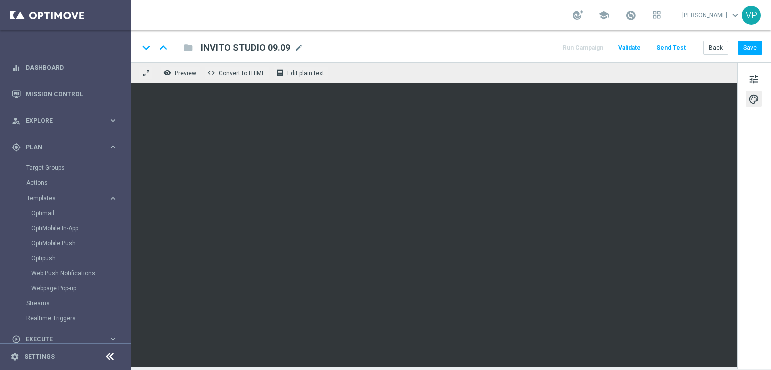
click at [634, 21] on link at bounding box center [630, 16] width 13 height 16
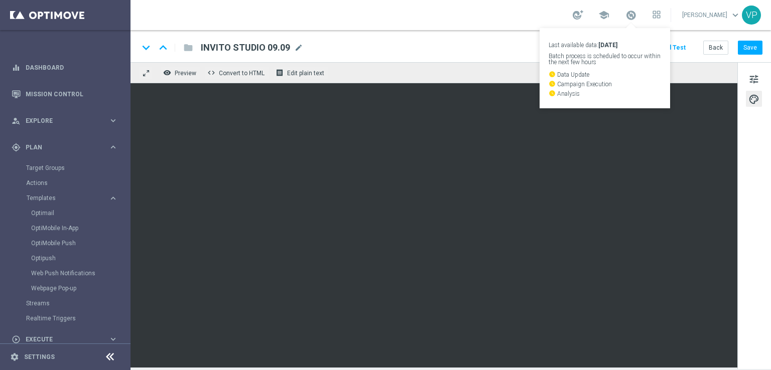
click at [634, 21] on link "Last available data: [DATE] Batch process is scheduled to occur within the next…" at bounding box center [630, 16] width 13 height 16
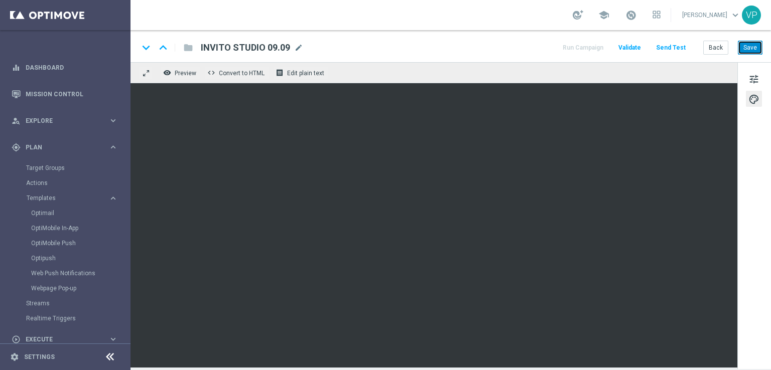
click at [755, 49] on button "Save" at bounding box center [750, 48] width 25 height 14
click at [751, 54] on button "Save" at bounding box center [750, 48] width 25 height 14
click at [296, 46] on span "mode_edit" at bounding box center [298, 47] width 9 height 9
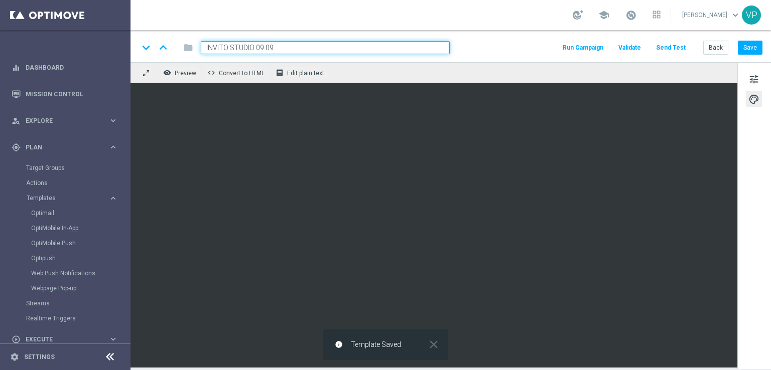
click at [280, 48] on input "INVITO STUDIO 09.09" at bounding box center [325, 47] width 249 height 13
click at [280, 48] on input "INVITO STUDIO 0" at bounding box center [325, 47] width 249 height 13
type input "INVITO STUDIO 06.10"
click at [752, 49] on button "Save" at bounding box center [750, 48] width 25 height 14
click at [598, 51] on button "Run Campaign" at bounding box center [583, 48] width 44 height 14
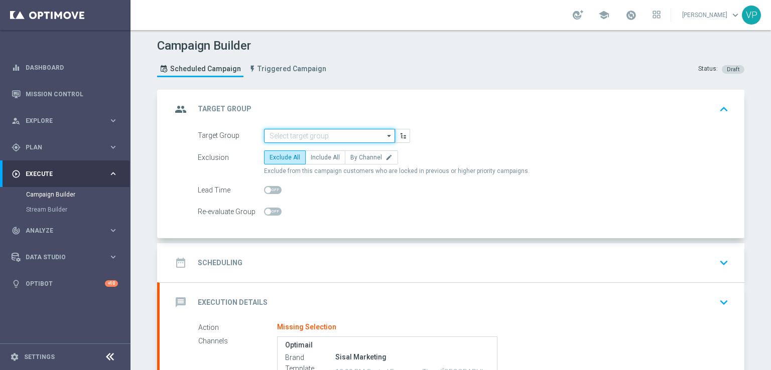
click at [330, 137] on input at bounding box center [329, 136] width 131 height 14
paste input "VipS Game Show Invito studio 6.10"
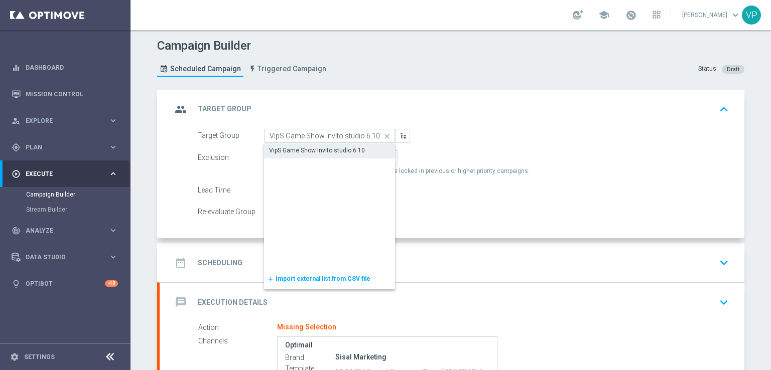
click at [340, 153] on div "VipS Game Show Invito studio 6.10" at bounding box center [317, 150] width 96 height 9
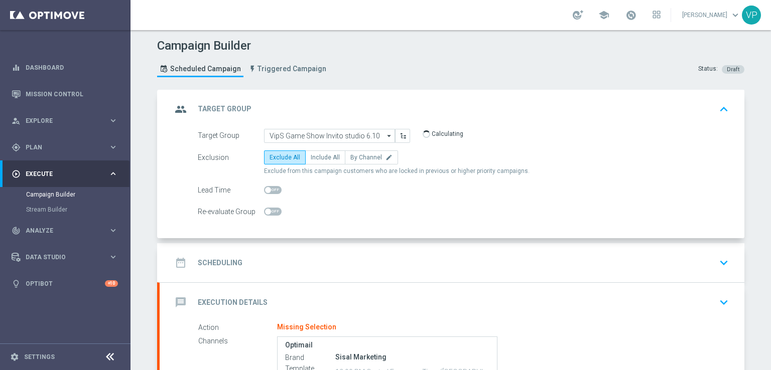
type input "VipS Game Show Invito studio 6.10"
click at [313, 156] on span "Include All" at bounding box center [325, 157] width 29 height 7
click at [313, 156] on input "Include All" at bounding box center [314, 159] width 7 height 7
radio input "true"
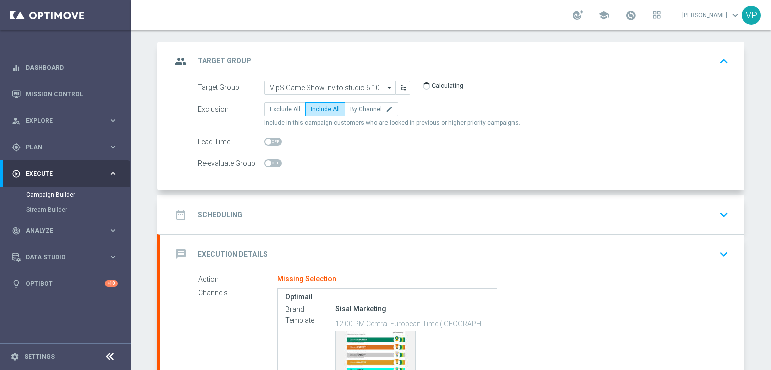
scroll to position [56, 0]
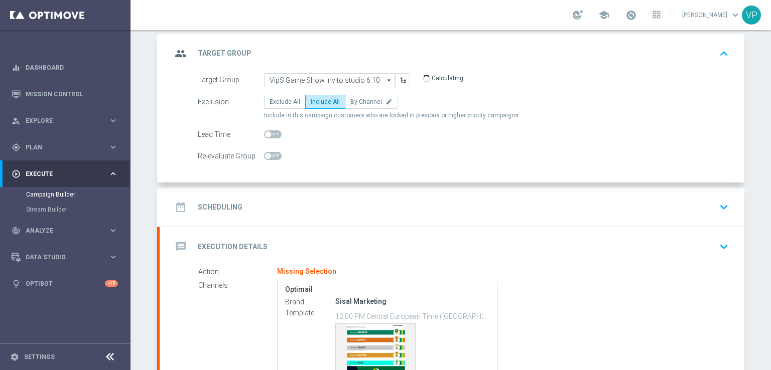
click at [725, 207] on icon "keyboard_arrow_down" at bounding box center [723, 207] width 15 height 15
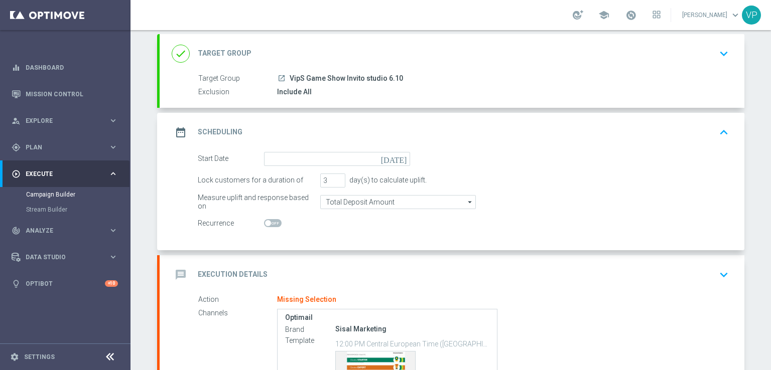
click at [401, 157] on icon "[DATE]" at bounding box center [396, 157] width 30 height 11
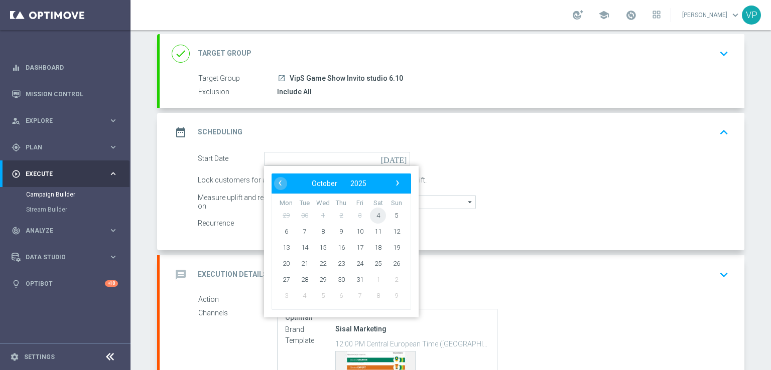
click at [374, 213] on span "4" at bounding box center [378, 215] width 16 height 16
type input "[DATE]"
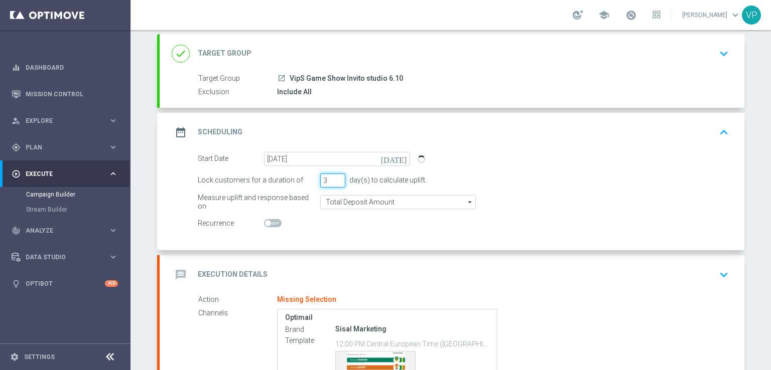
click at [335, 184] on input "3" at bounding box center [332, 181] width 25 height 14
click at [335, 183] on input "2" at bounding box center [332, 181] width 25 height 14
type input "1"
click at [335, 182] on input "1" at bounding box center [332, 181] width 25 height 14
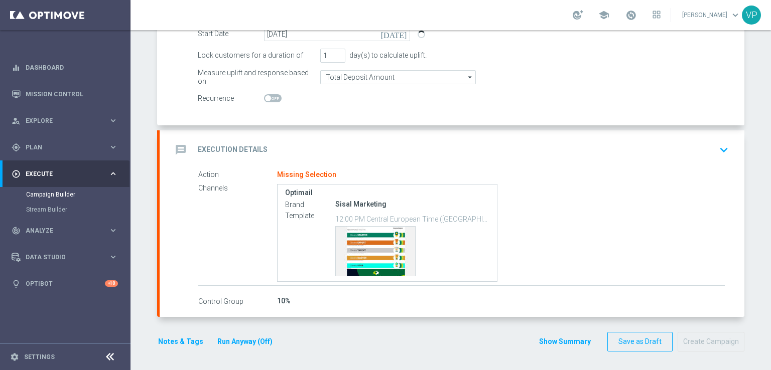
click at [719, 143] on icon "keyboard_arrow_down" at bounding box center [723, 150] width 15 height 15
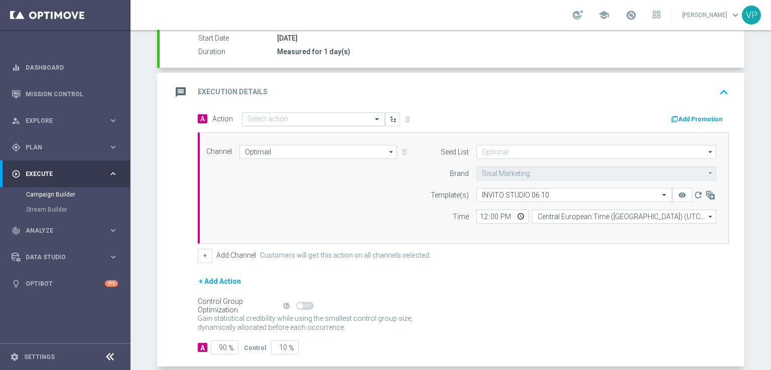
click at [309, 115] on input "text" at bounding box center [303, 119] width 112 height 9
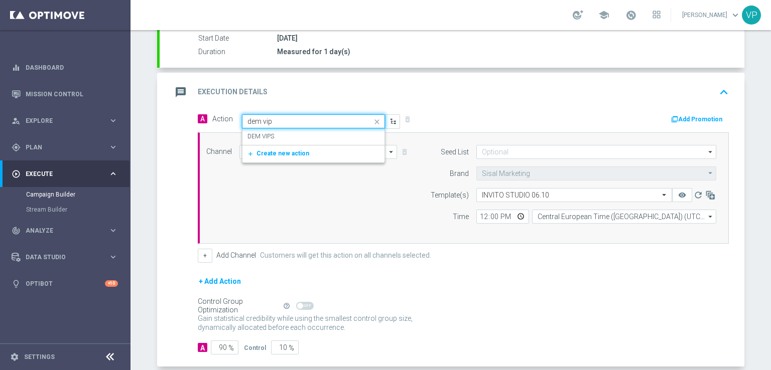
type input "dem vips"
click at [311, 130] on div "DEM VIPS edit" at bounding box center [313, 136] width 132 height 17
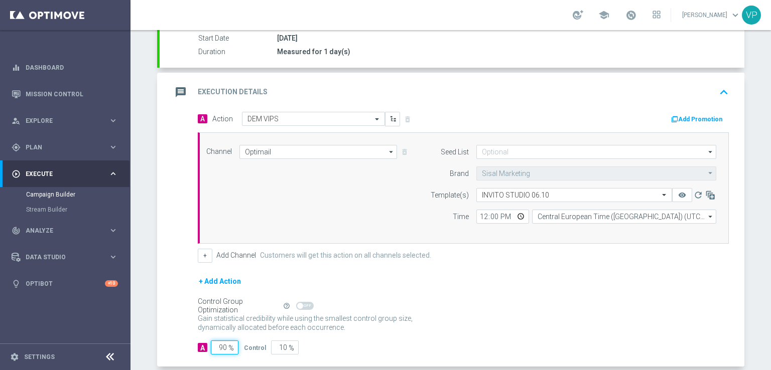
click at [220, 345] on input "90" at bounding box center [225, 348] width 28 height 14
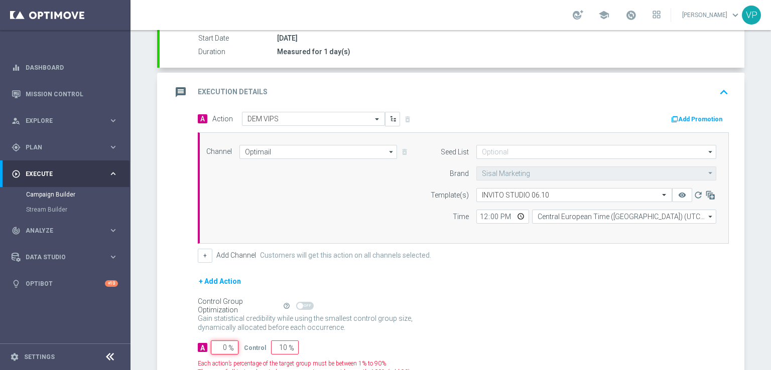
type input "10"
type input "90"
type input "100"
type input "0"
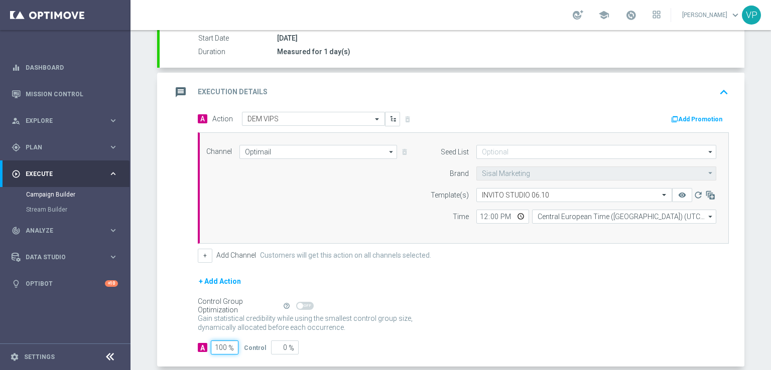
type input "100"
click at [449, 351] on div "A 100 % Control 0 %" at bounding box center [463, 348] width 531 height 14
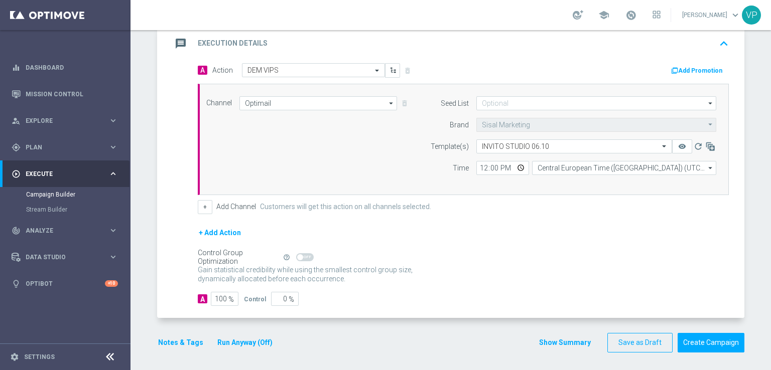
drag, startPoint x: 184, startPoint y: 336, endPoint x: 187, endPoint y: 328, distance: 9.0
click at [187, 328] on form "done Target Group keyboard_arrow_down Target Group launch VipS Game Show Invito…" at bounding box center [450, 112] width 587 height 482
click at [169, 344] on button "Notes & Tags" at bounding box center [180, 343] width 47 height 13
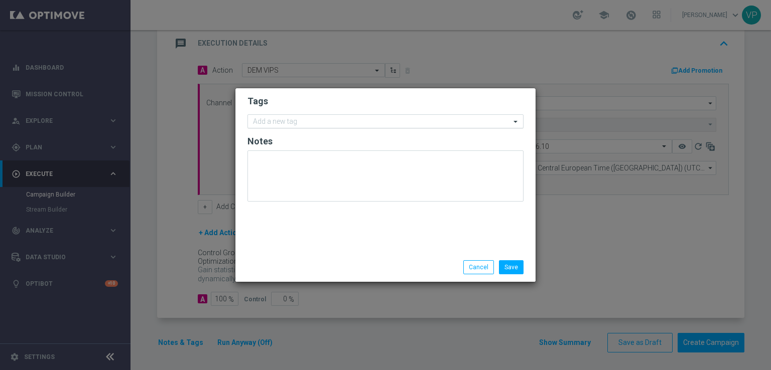
click at [347, 118] on input "text" at bounding box center [381, 122] width 257 height 9
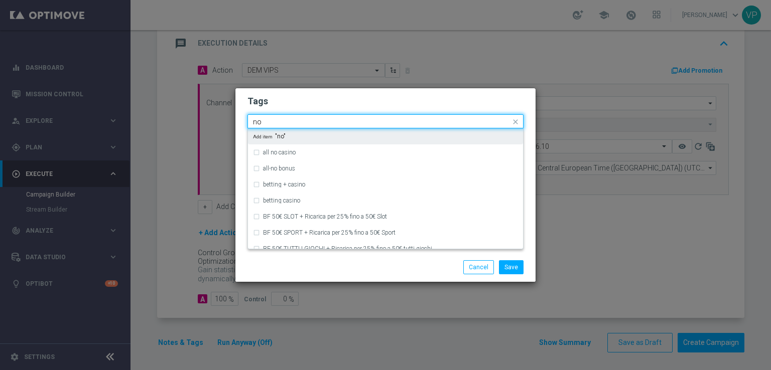
type input "n"
click at [351, 134] on div "all" at bounding box center [390, 136] width 255 height 6
type input "all"
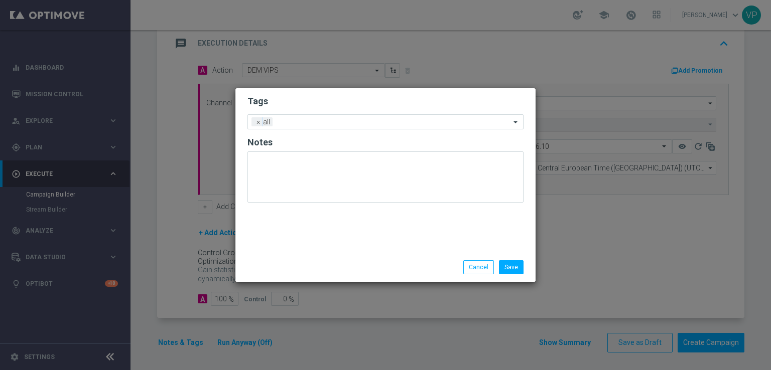
click at [520, 259] on div "Save Cancel" at bounding box center [385, 267] width 300 height 29
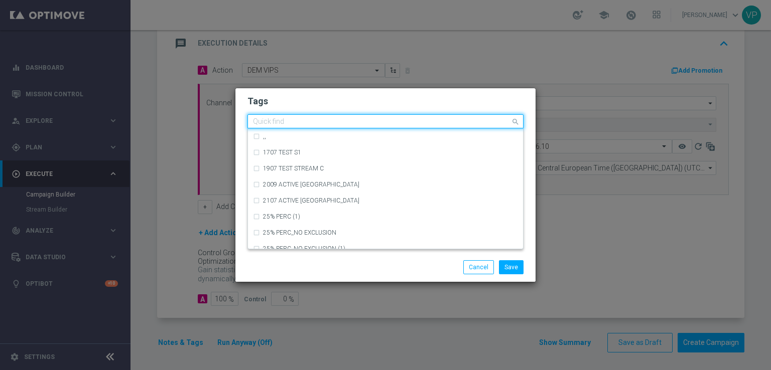
click at [399, 123] on input "text" at bounding box center [381, 122] width 257 height 9
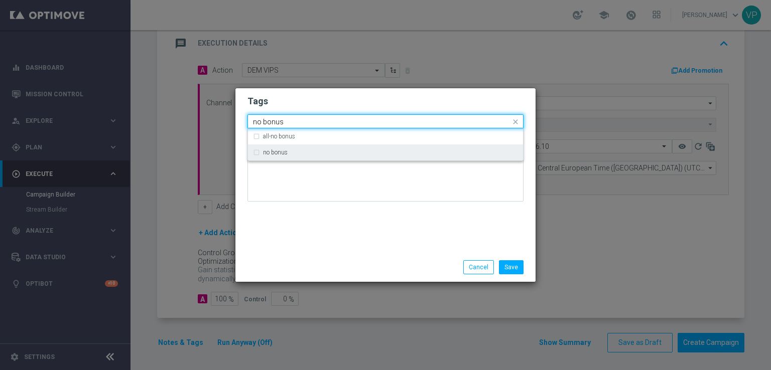
click at [405, 153] on div "no bonus" at bounding box center [390, 153] width 255 height 6
type input "no bonus"
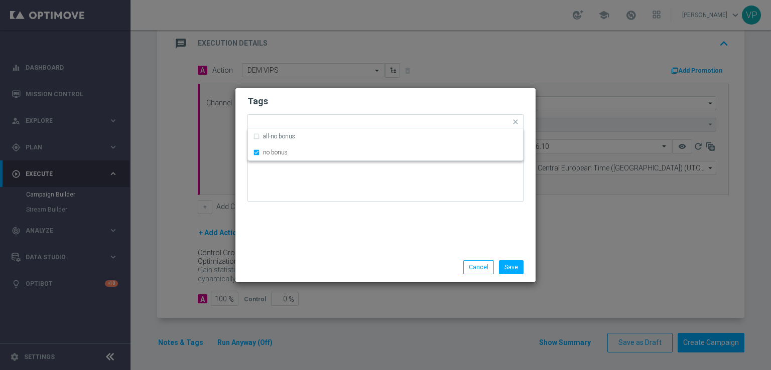
click at [397, 235] on div "Tags Quick find × all × no bonus all-no bonus no bonus Notes" at bounding box center [385, 170] width 300 height 165
click at [395, 122] on input "text" at bounding box center [417, 122] width 187 height 9
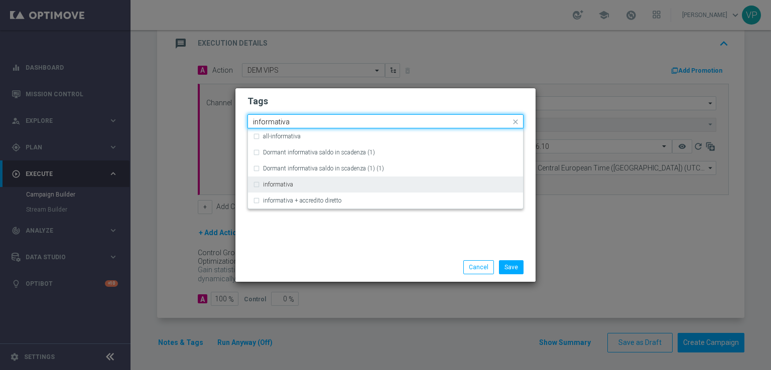
click at [366, 187] on div "informativa" at bounding box center [390, 185] width 255 height 6
type input "informativa"
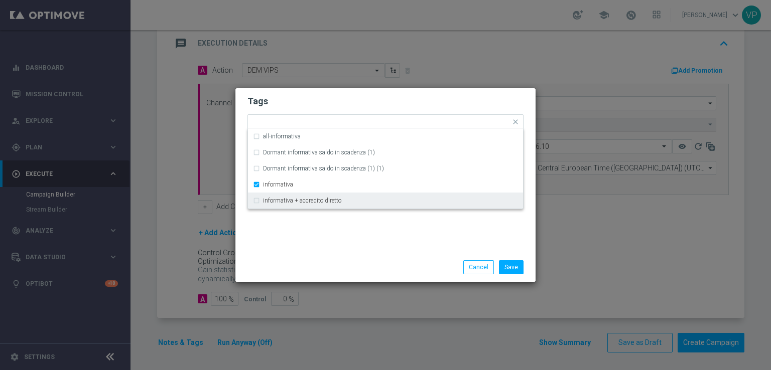
click at [369, 245] on div "Tags Quick find × all × no bonus × informativa all-informativa Dormant informat…" at bounding box center [385, 170] width 300 height 165
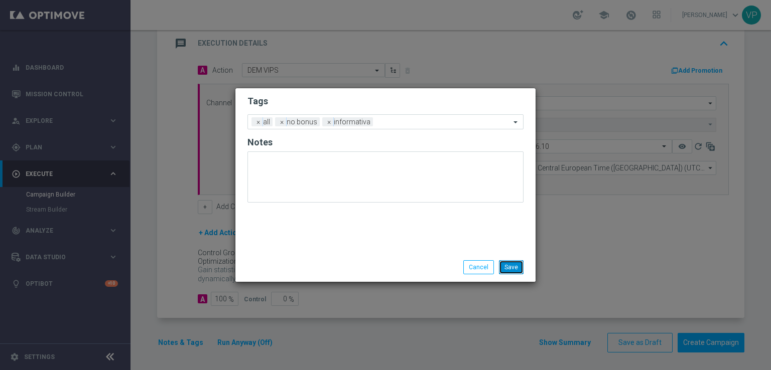
click at [514, 268] on button "Save" at bounding box center [511, 267] width 25 height 14
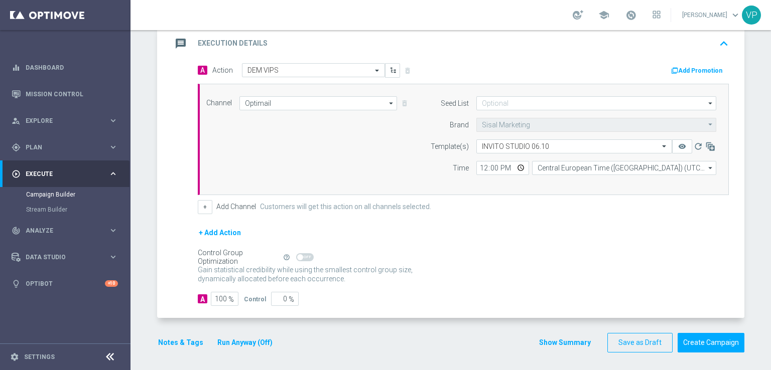
click at [233, 338] on button "Run Anyway (Off)" at bounding box center [244, 343] width 57 height 13
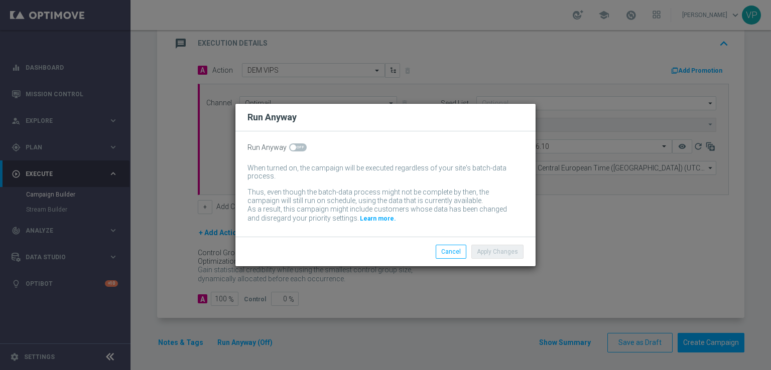
click at [292, 142] on div "Run Anyway When turned on, the campaign will be executed regardless of your sit…" at bounding box center [385, 183] width 300 height 105
click at [292, 143] on div "Run Anyway When turned on, the campaign will be executed regardless of your sit…" at bounding box center [385, 183] width 300 height 105
click at [295, 147] on span at bounding box center [298, 148] width 18 height 8
click at [295, 147] on input "checkbox" at bounding box center [298, 148] width 18 height 8
checkbox input "true"
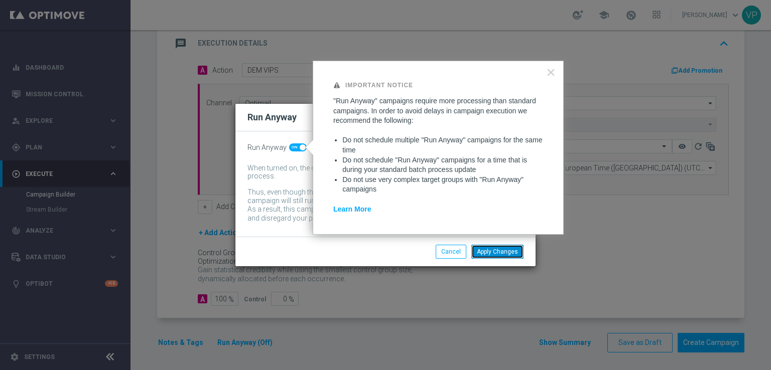
click at [510, 247] on button "Apply Changes" at bounding box center [497, 252] width 52 height 14
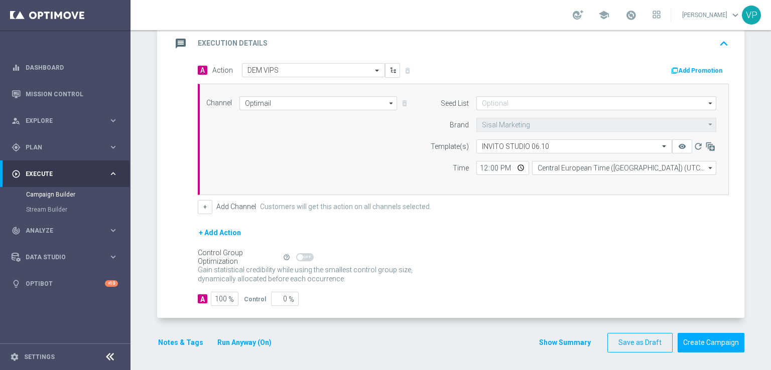
click at [480, 325] on form "done Target Group keyboard_arrow_down Target Group launch VipS Game Show Invito…" at bounding box center [450, 112] width 587 height 482
click at [713, 339] on button "Create Campaign" at bounding box center [710, 343] width 67 height 20
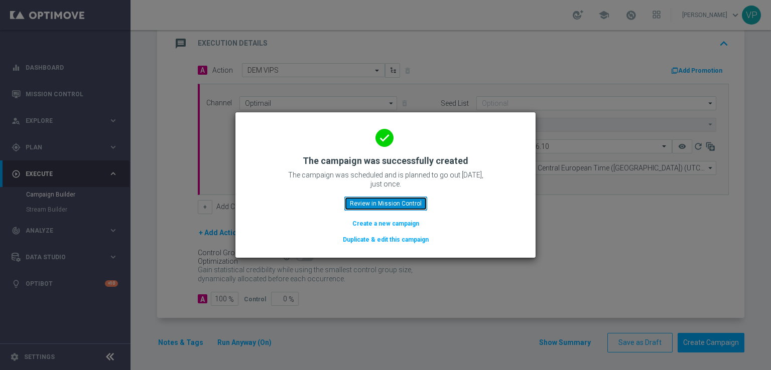
click at [377, 207] on button "Review in Mission Control" at bounding box center [385, 204] width 83 height 14
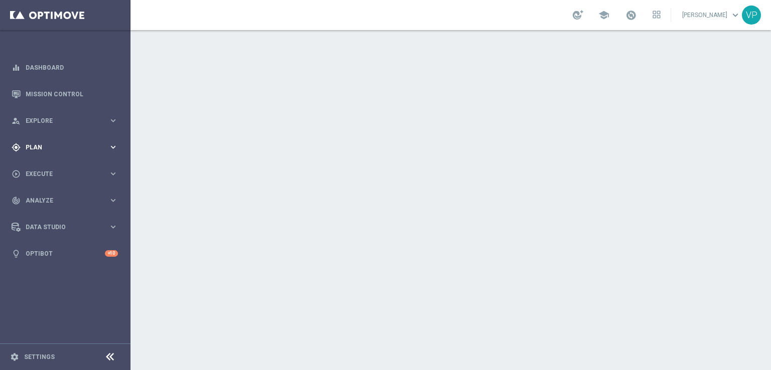
click at [44, 148] on span "Plan" at bounding box center [67, 148] width 83 height 6
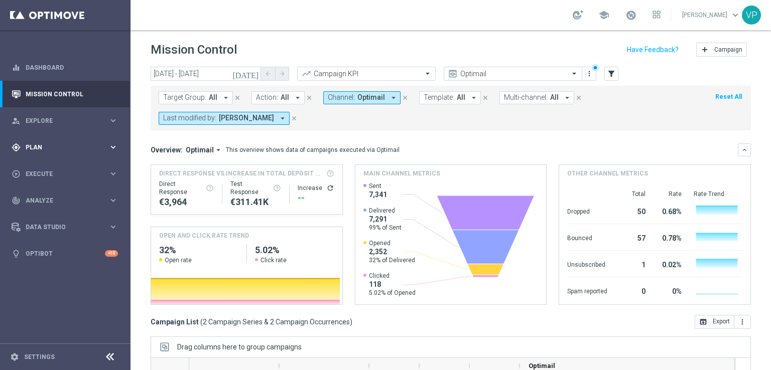
click at [59, 155] on div "gps_fixed Plan keyboard_arrow_right" at bounding box center [64, 147] width 129 height 27
click at [46, 197] on span "Templates" at bounding box center [63, 198] width 72 height 6
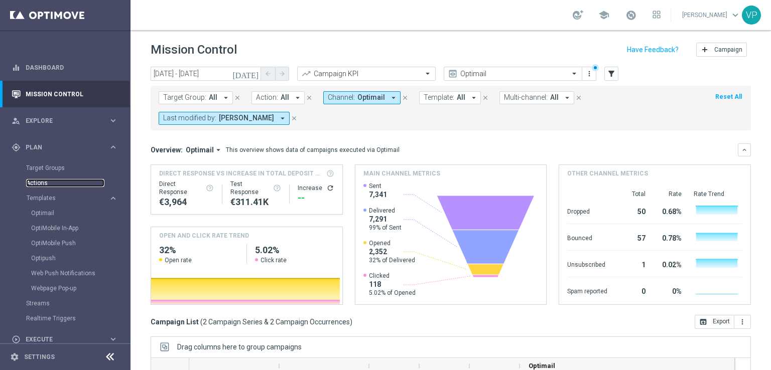
click at [43, 181] on link "Actions" at bounding box center [65, 183] width 78 height 8
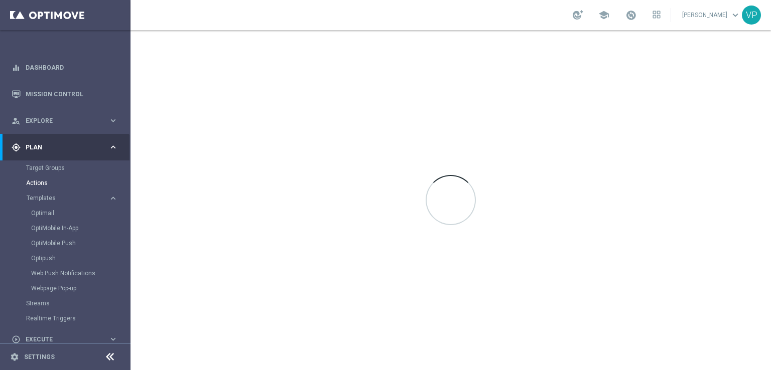
click at [58, 162] on div "Target Groups" at bounding box center [77, 168] width 103 height 15
click at [59, 166] on link "Target Groups" at bounding box center [65, 168] width 78 height 8
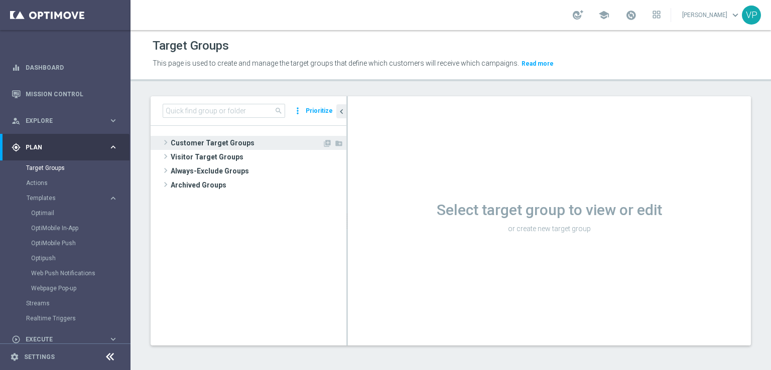
click at [166, 144] on span at bounding box center [166, 142] width 10 height 12
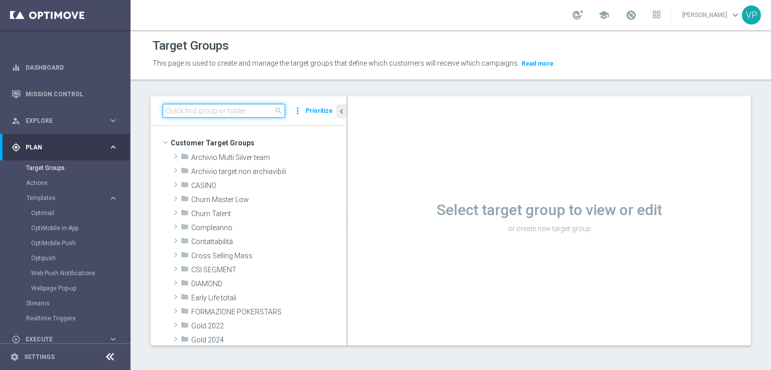
click at [206, 114] on input at bounding box center [224, 111] width 122 height 14
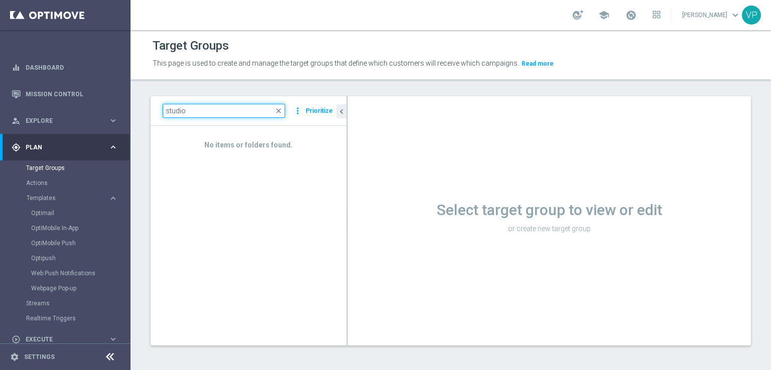
type input "studio"
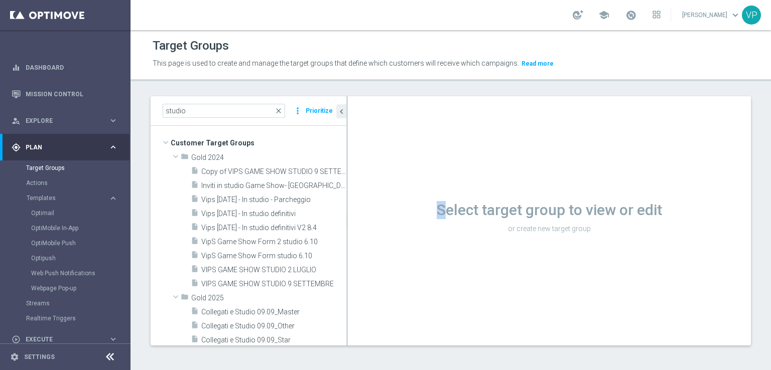
drag, startPoint x: 347, startPoint y: 213, endPoint x: 443, endPoint y: 218, distance: 95.5
click at [443, 218] on h1 "Select target group to view or edit" at bounding box center [549, 210] width 403 height 18
click at [323, 256] on icon "content_copy" at bounding box center [327, 256] width 8 height 8
click at [298, 254] on span "VipS Game Show Form studio 6.10" at bounding box center [273, 256] width 145 height 9
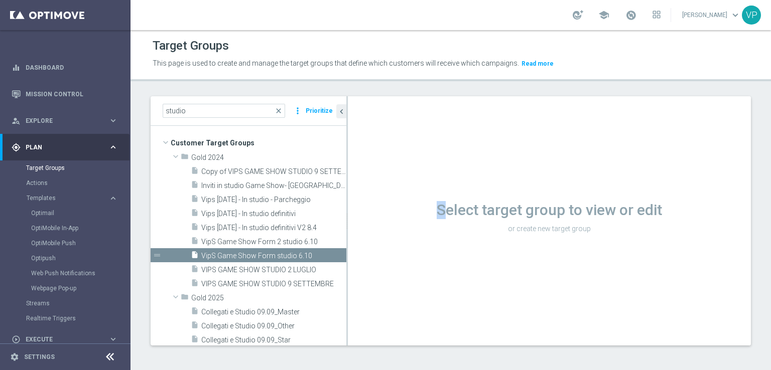
click at [0, 0] on div "Loading..." at bounding box center [0, 0] width 0 height 0
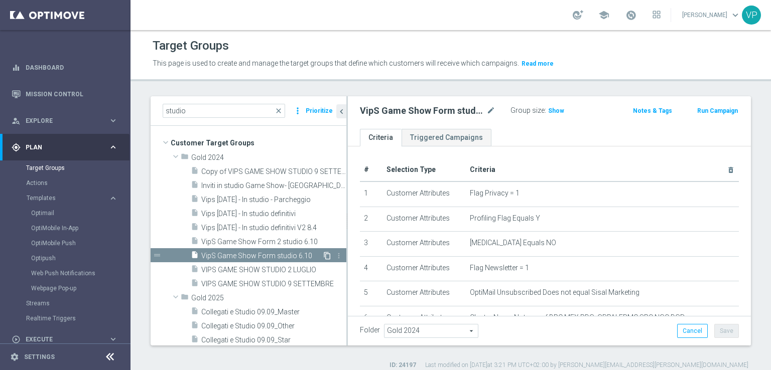
click at [323, 253] on icon "content_copy" at bounding box center [327, 256] width 8 height 8
click at [284, 180] on div "insert_drive_file Inviti in studio Game Show- MI,MB 27.05" at bounding box center [257, 185] width 133 height 14
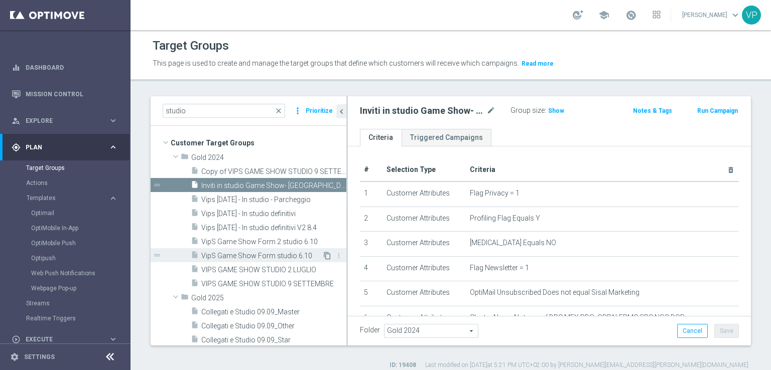
click at [323, 254] on icon "content_copy" at bounding box center [327, 256] width 8 height 8
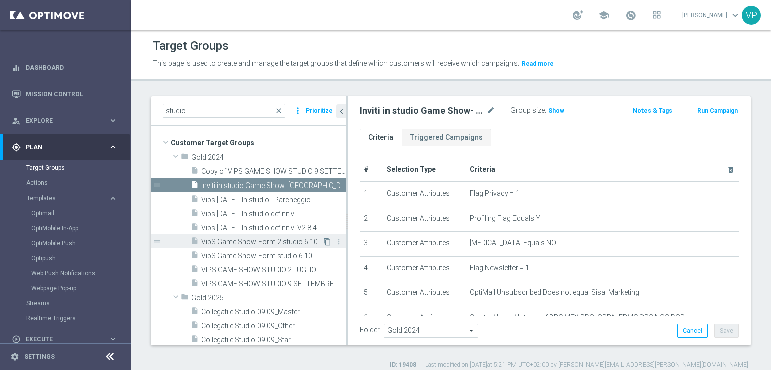
click at [323, 238] on icon "content_copy" at bounding box center [327, 242] width 8 height 8
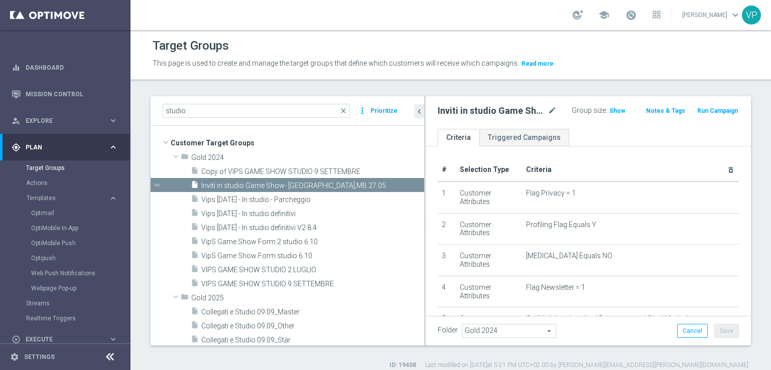
drag, startPoint x: 346, startPoint y: 189, endPoint x: 428, endPoint y: 189, distance: 81.3
click at [428, 189] on as-split "studio close more_vert Prioritize Customer Target Groups library_add create_new…" at bounding box center [451, 220] width 600 height 249
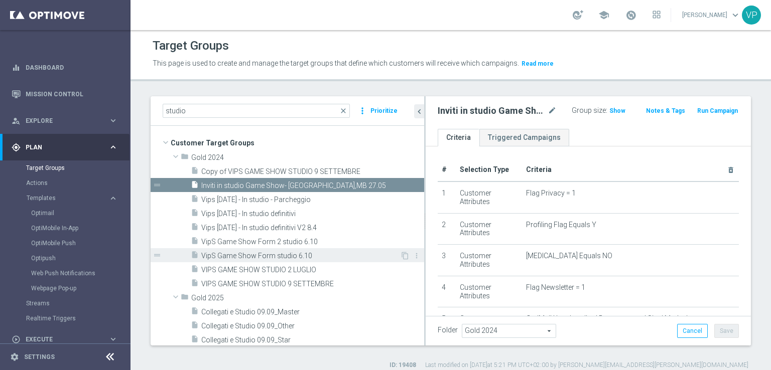
click at [338, 255] on span "VipS Game Show Form studio 6.10" at bounding box center [300, 256] width 199 height 9
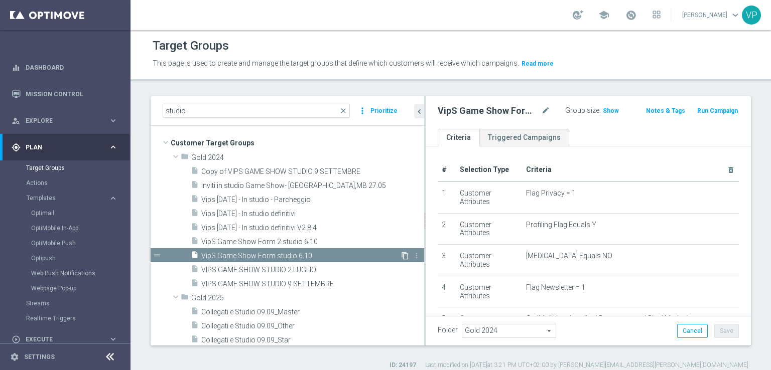
click at [401, 253] on icon "content_copy" at bounding box center [405, 256] width 8 height 8
click at [265, 263] on div "insert_drive_file VIPS GAME SHOW STUDIO 2 LUGLIO" at bounding box center [295, 269] width 209 height 14
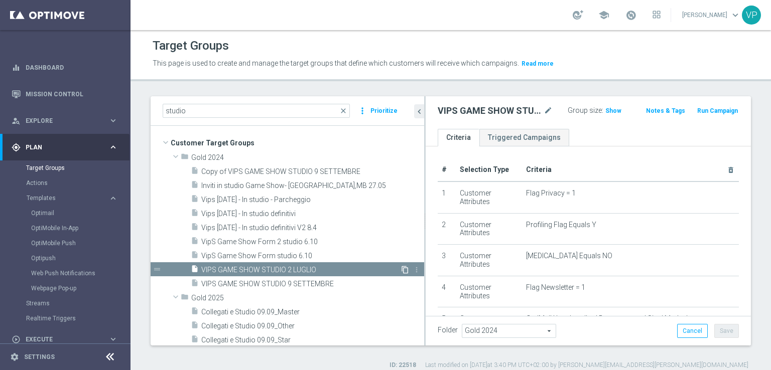
click at [401, 273] on icon "content_copy" at bounding box center [405, 270] width 8 height 8
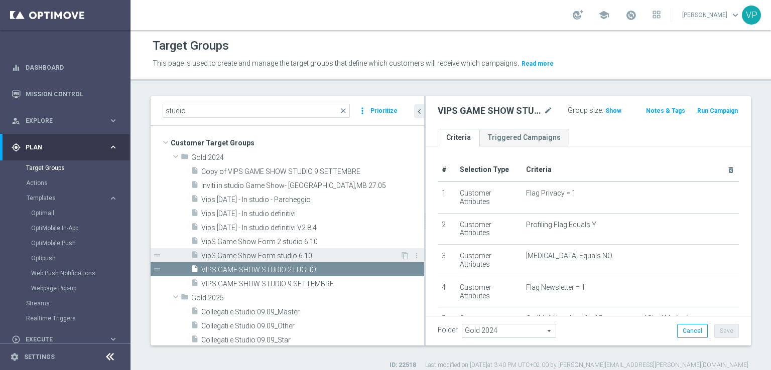
click at [400, 257] on div "content_copy more_vert" at bounding box center [411, 257] width 22 height 11
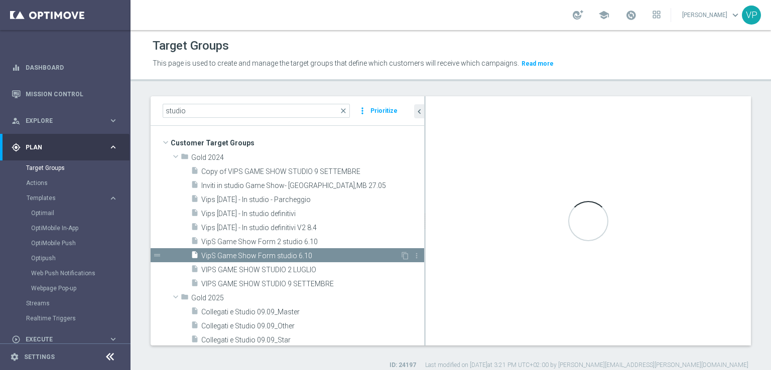
type textarea "(12) and (1 and 2 and 3 and 4 and 5 and 6 and 7 and 8 and 9 and 11 and 10)"
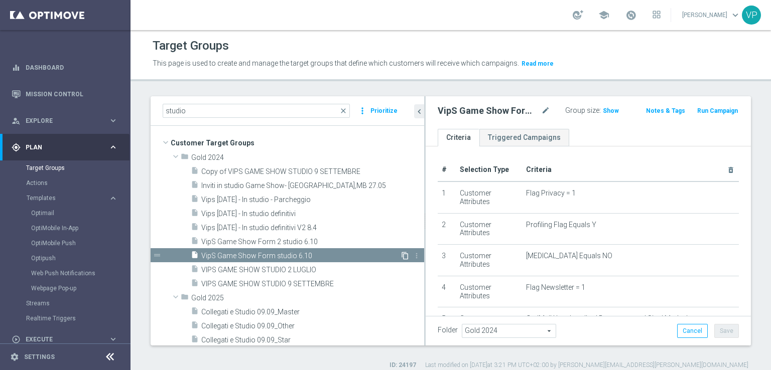
click at [401, 257] on icon "content_copy" at bounding box center [405, 256] width 8 height 8
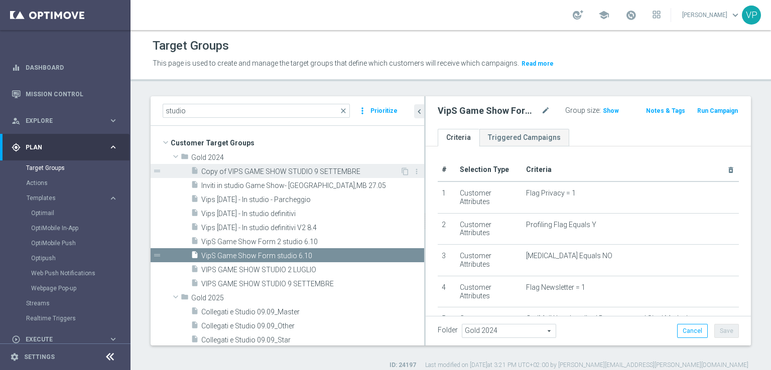
click at [358, 168] on span "Copy of VIPS GAME SHOW STUDIO 9 SETTEMBRE" at bounding box center [300, 172] width 199 height 9
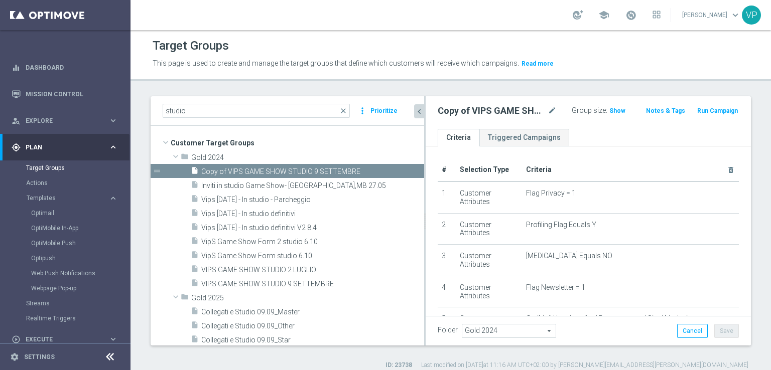
click at [422, 107] on icon "chevron_left" at bounding box center [420, 112] width 10 height 10
